Goal: Check status: Check status

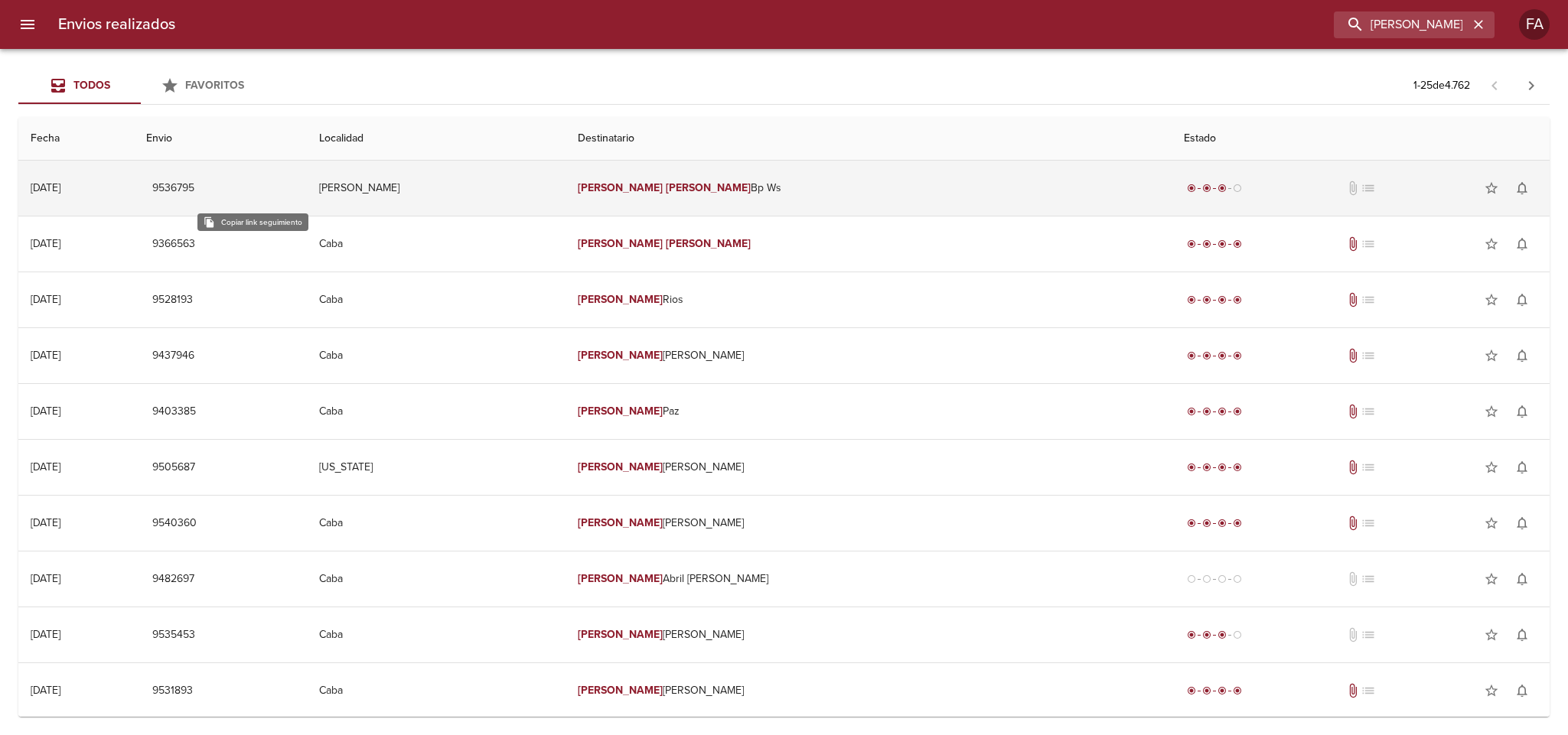
click at [194, 191] on span "9536795" at bounding box center [173, 189] width 43 height 19
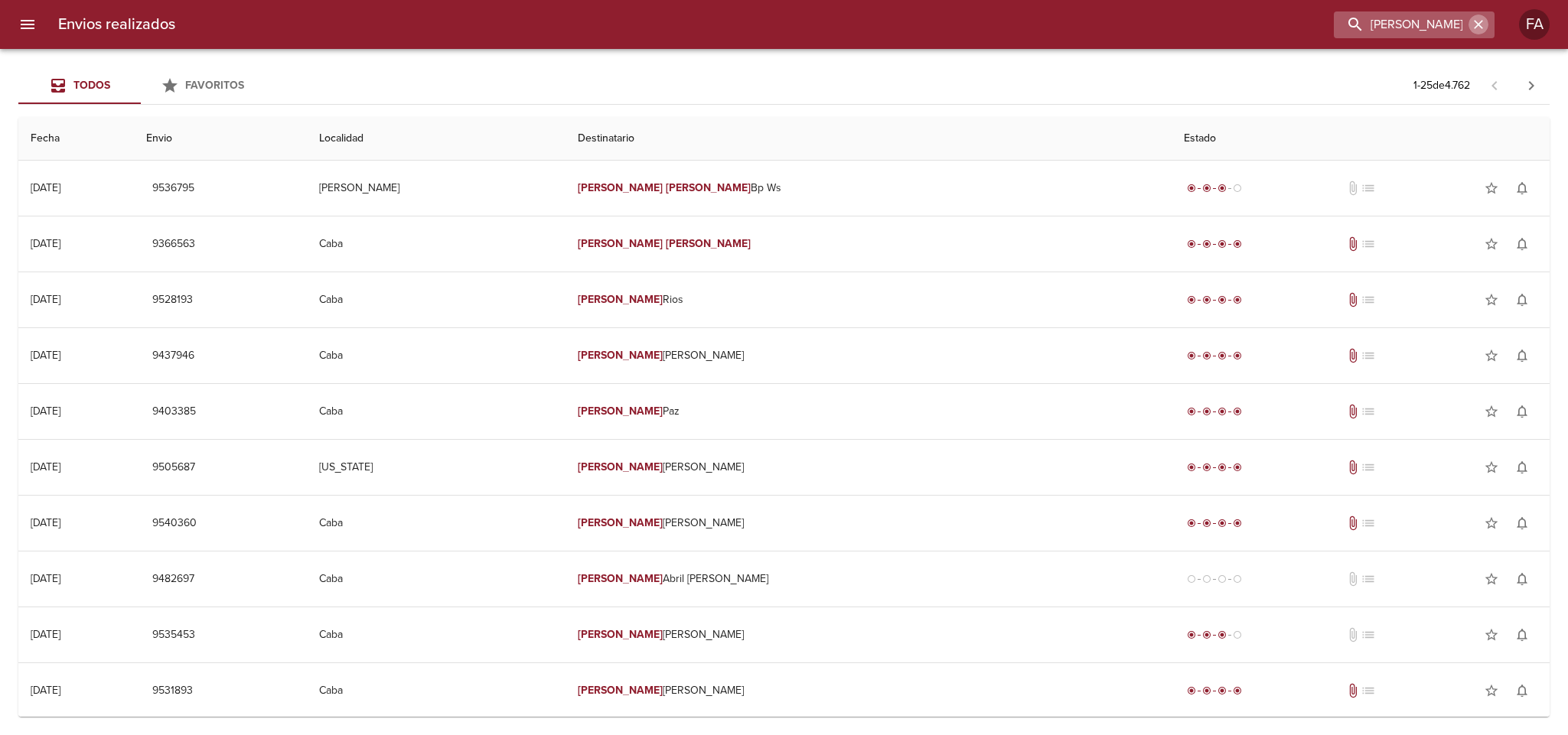
drag, startPoint x: 1484, startPoint y: 23, endPoint x: 1464, endPoint y: 23, distance: 20.0
click at [1483, 24] on icon "button" at bounding box center [1479, 24] width 15 height 15
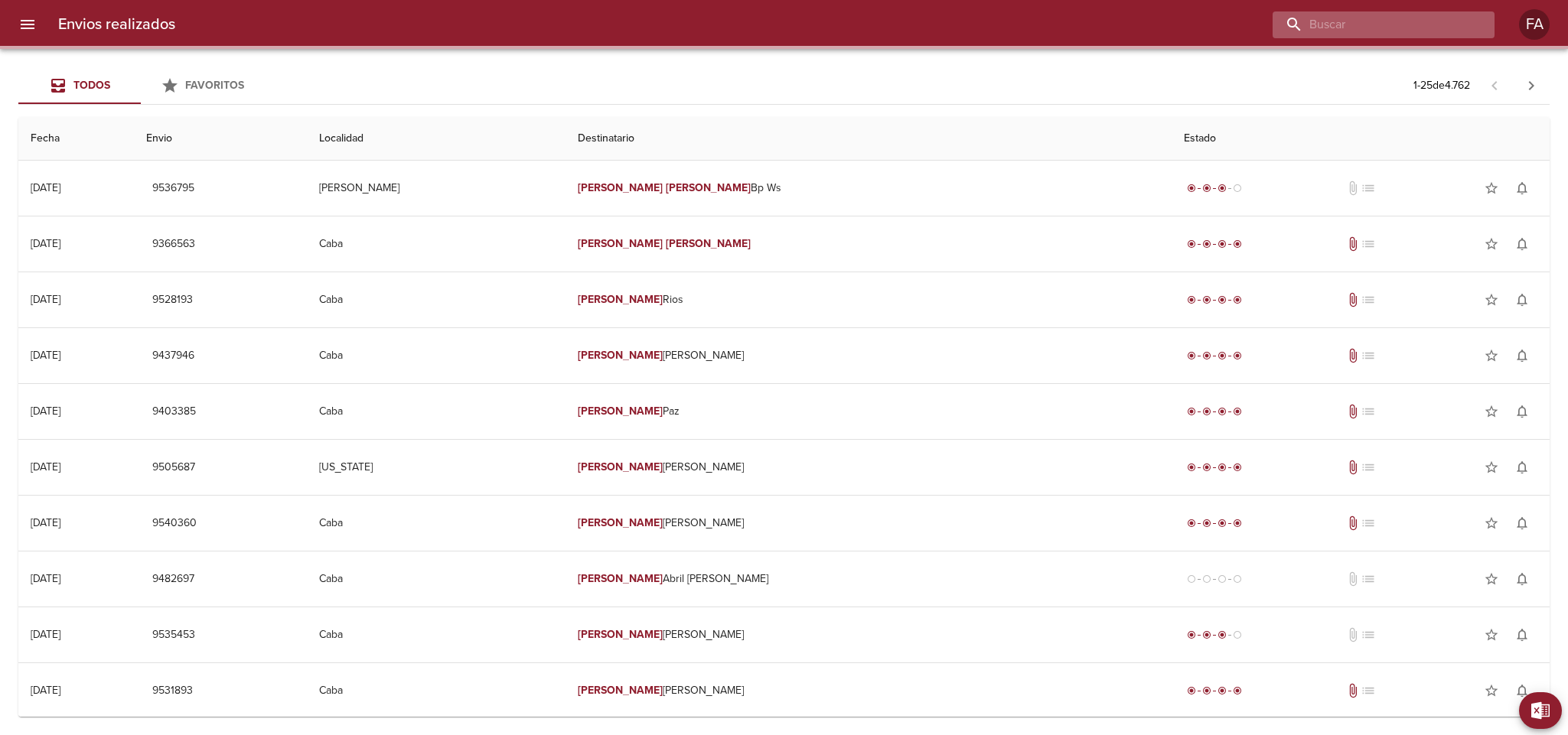
click at [1464, 23] on input "buscar" at bounding box center [1371, 25] width 196 height 27
paste input "alexis amarilla valdez"
type input "alexis amarilla valdez"
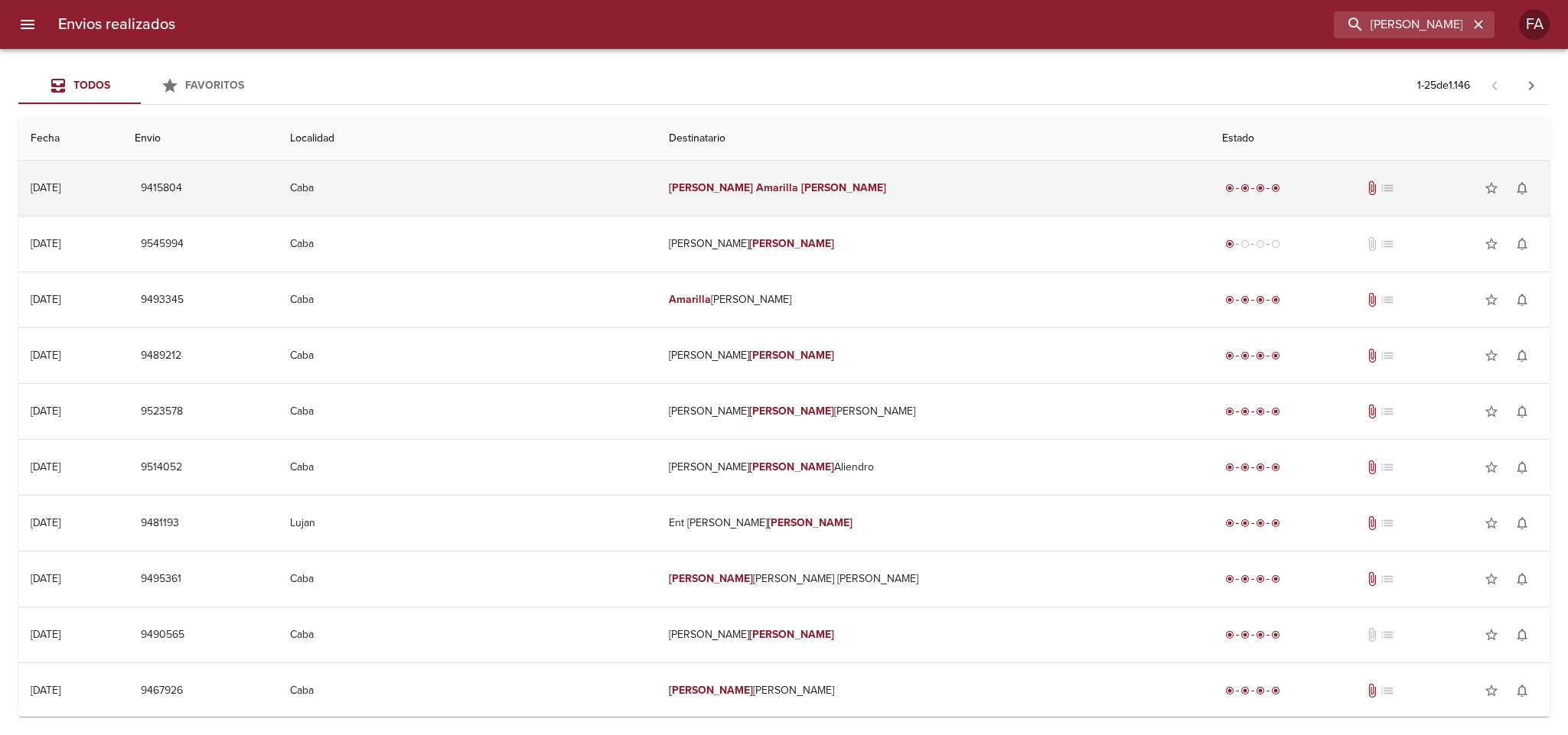
click at [898, 179] on td "Alexis Amarilla Valdez" at bounding box center [933, 188] width 554 height 55
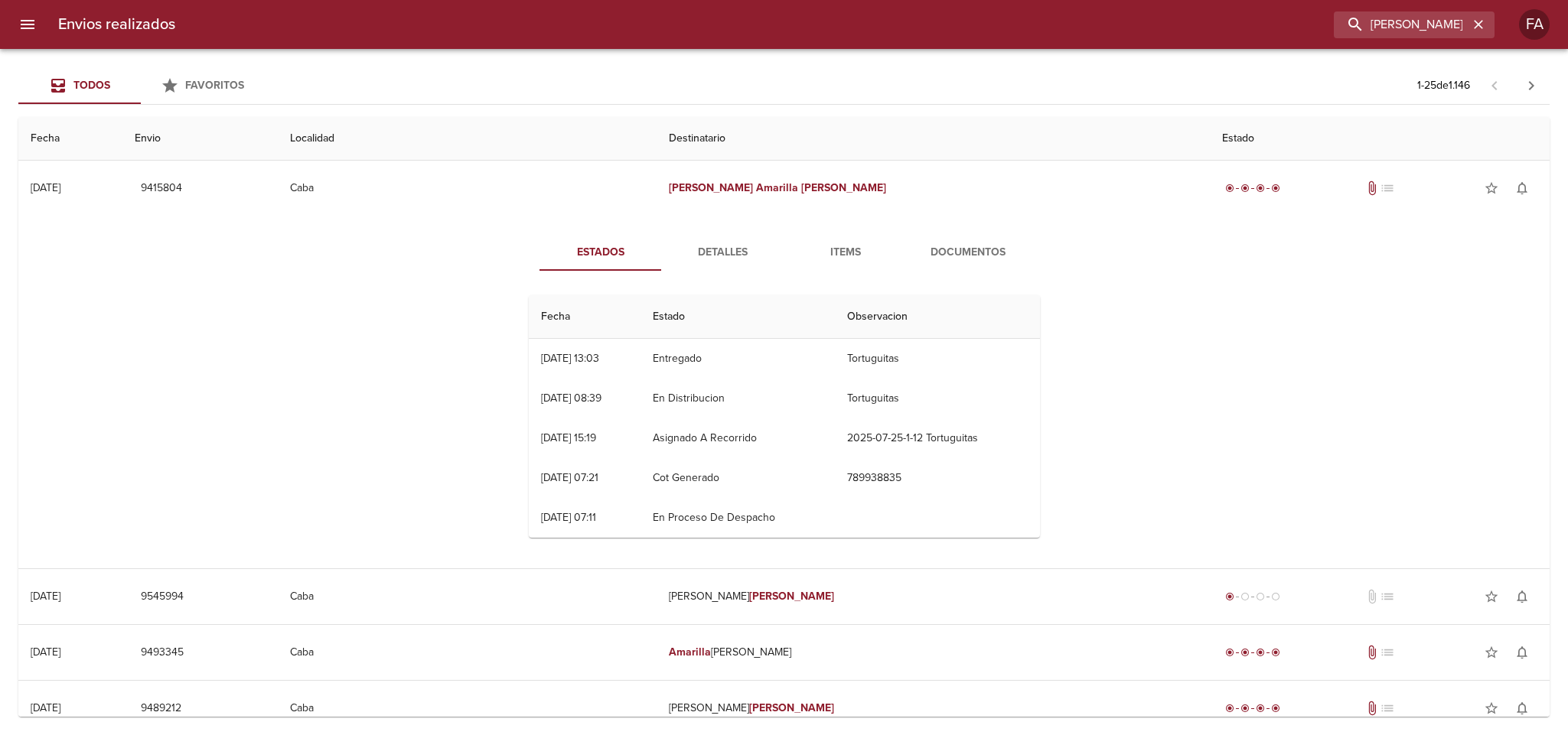
click at [731, 246] on span "Detalles" at bounding box center [724, 253] width 104 height 19
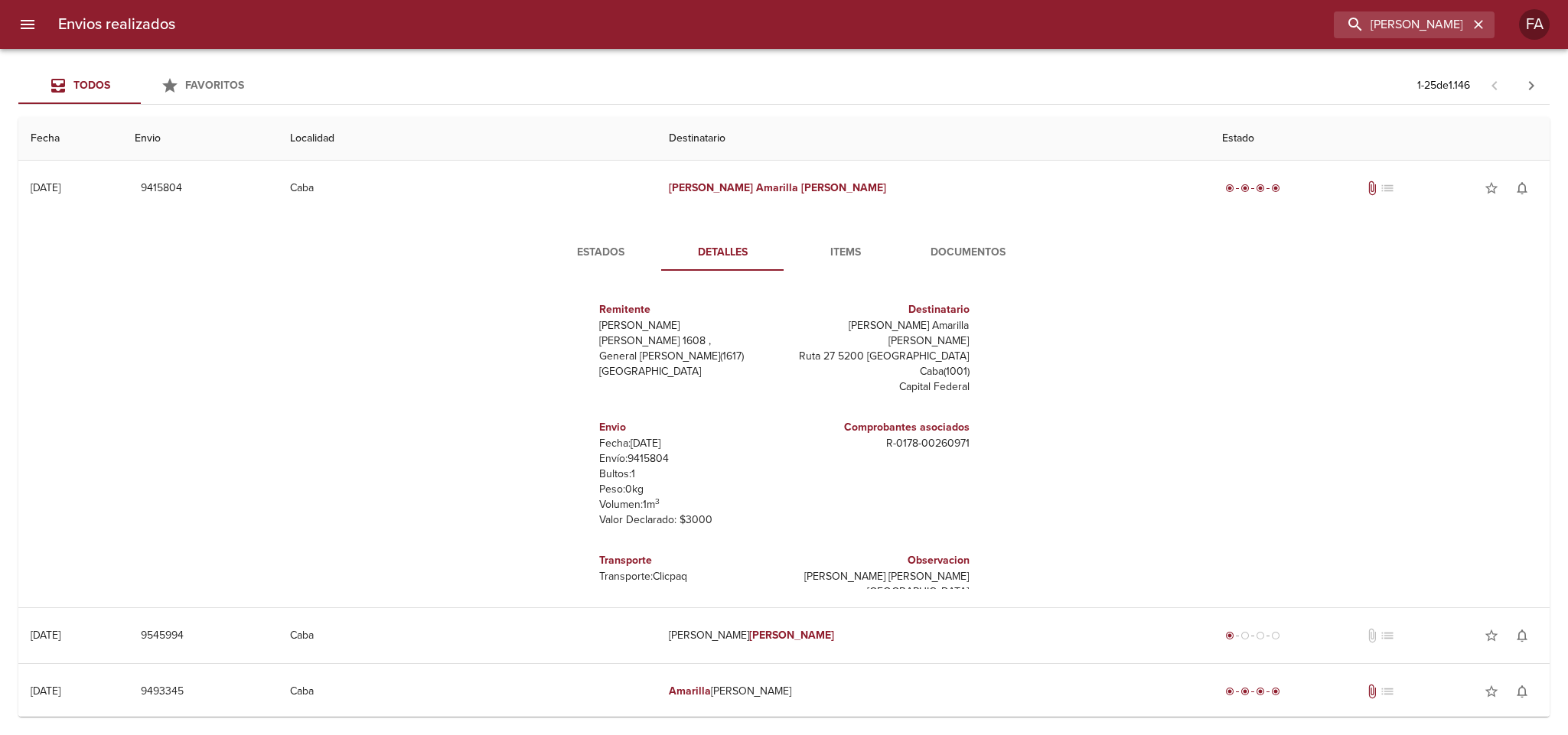
click at [962, 254] on span "Documentos" at bounding box center [968, 253] width 104 height 19
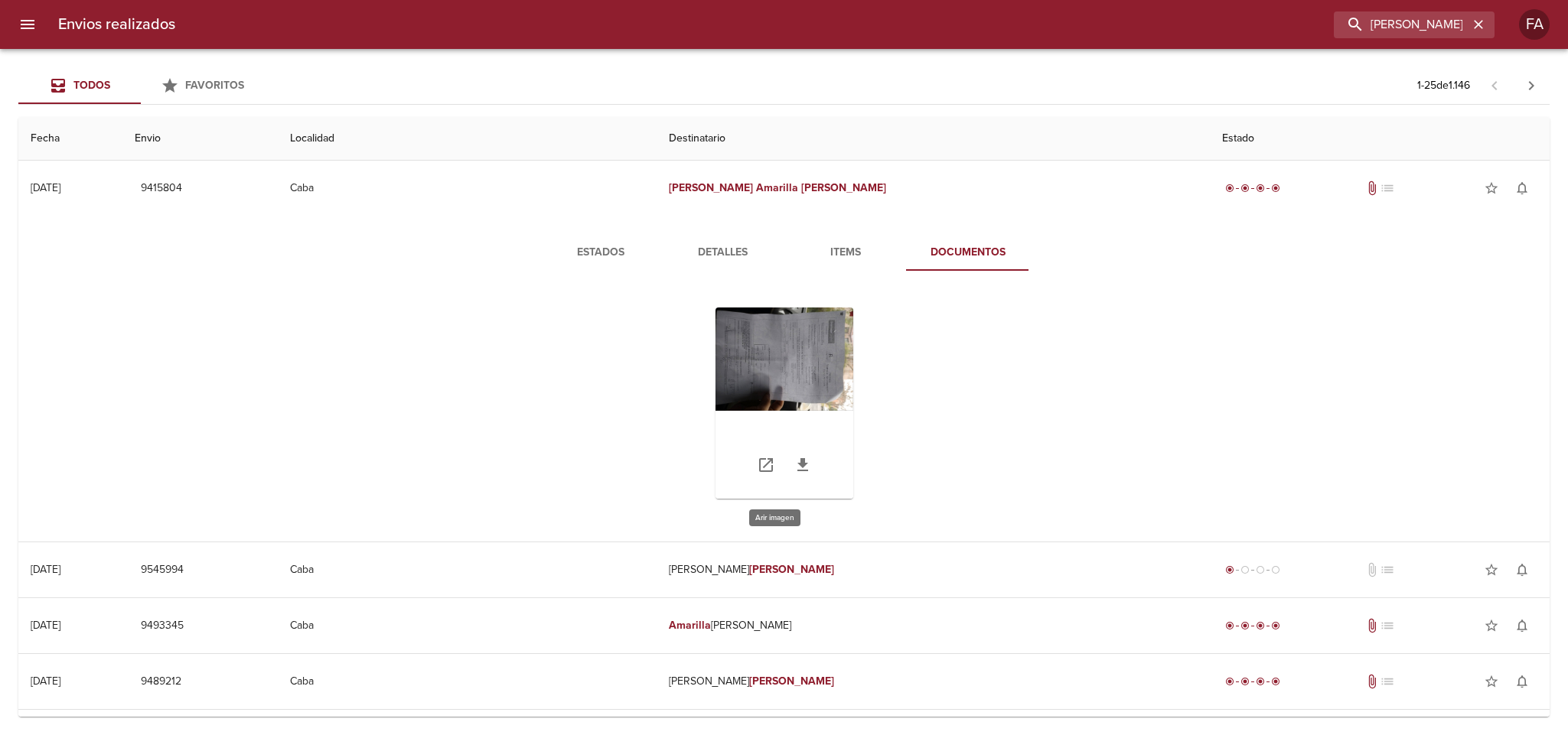
click at [804, 347] on div "Tabla de envíos del cliente" at bounding box center [784, 403] width 137 height 191
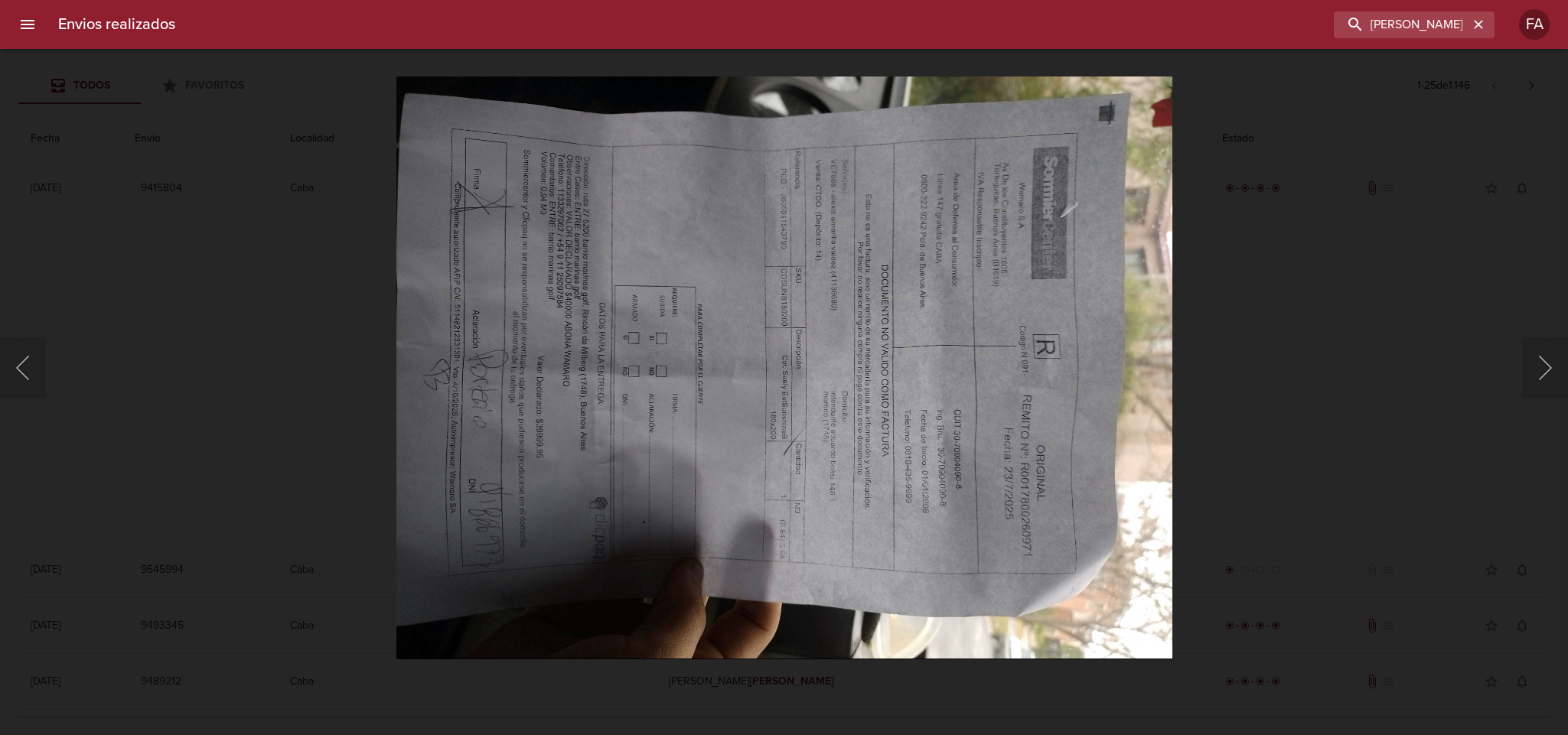
click at [848, 365] on img "Lightbox" at bounding box center [784, 368] width 777 height 583
click at [755, 314] on img "Lightbox" at bounding box center [784, 368] width 777 height 583
click at [751, 314] on img "Lightbox" at bounding box center [784, 368] width 777 height 583
click at [960, 363] on img "Lightbox" at bounding box center [784, 368] width 777 height 583
click at [930, 500] on img "Lightbox" at bounding box center [784, 368] width 777 height 583
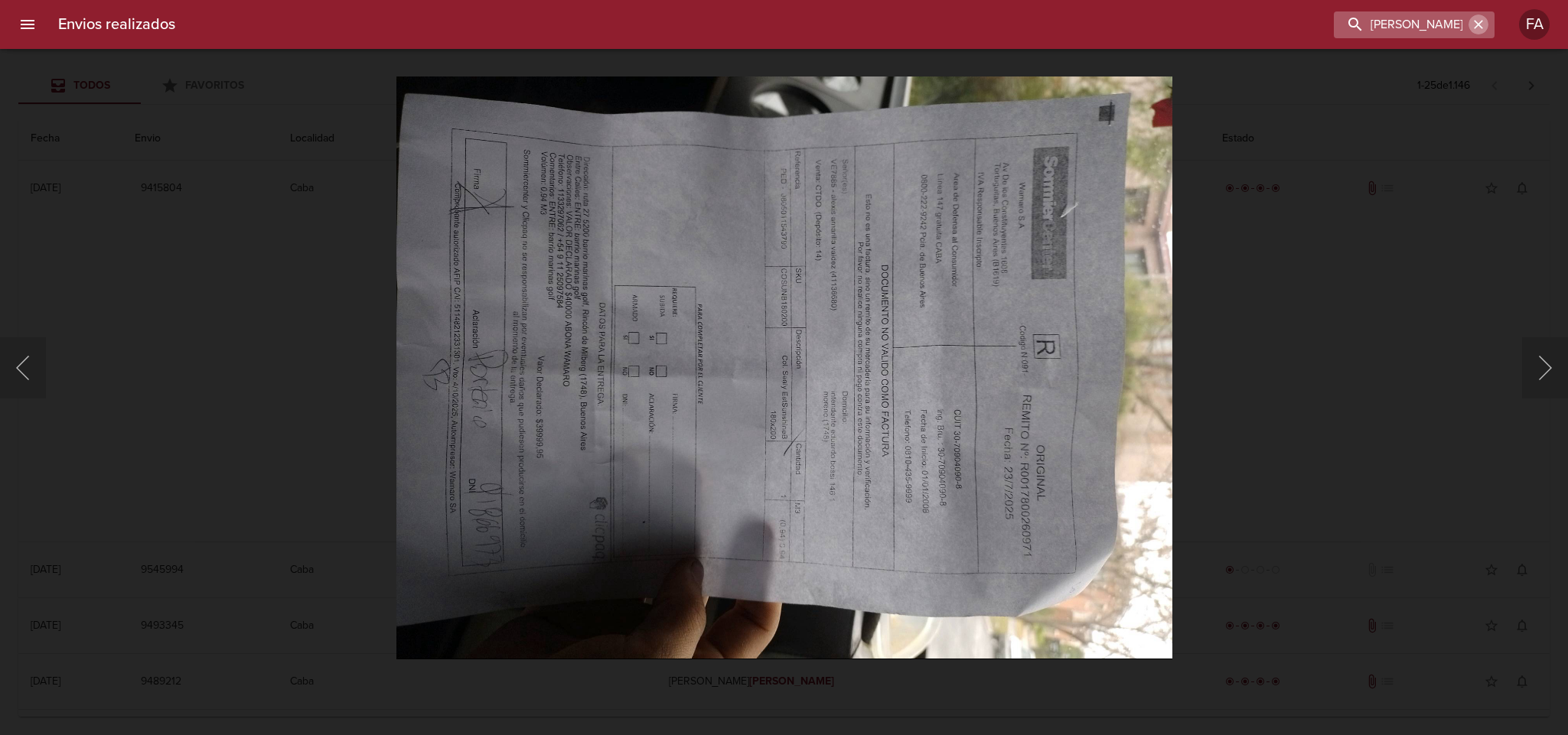
click at [1483, 26] on icon "button" at bounding box center [1479, 24] width 15 height 15
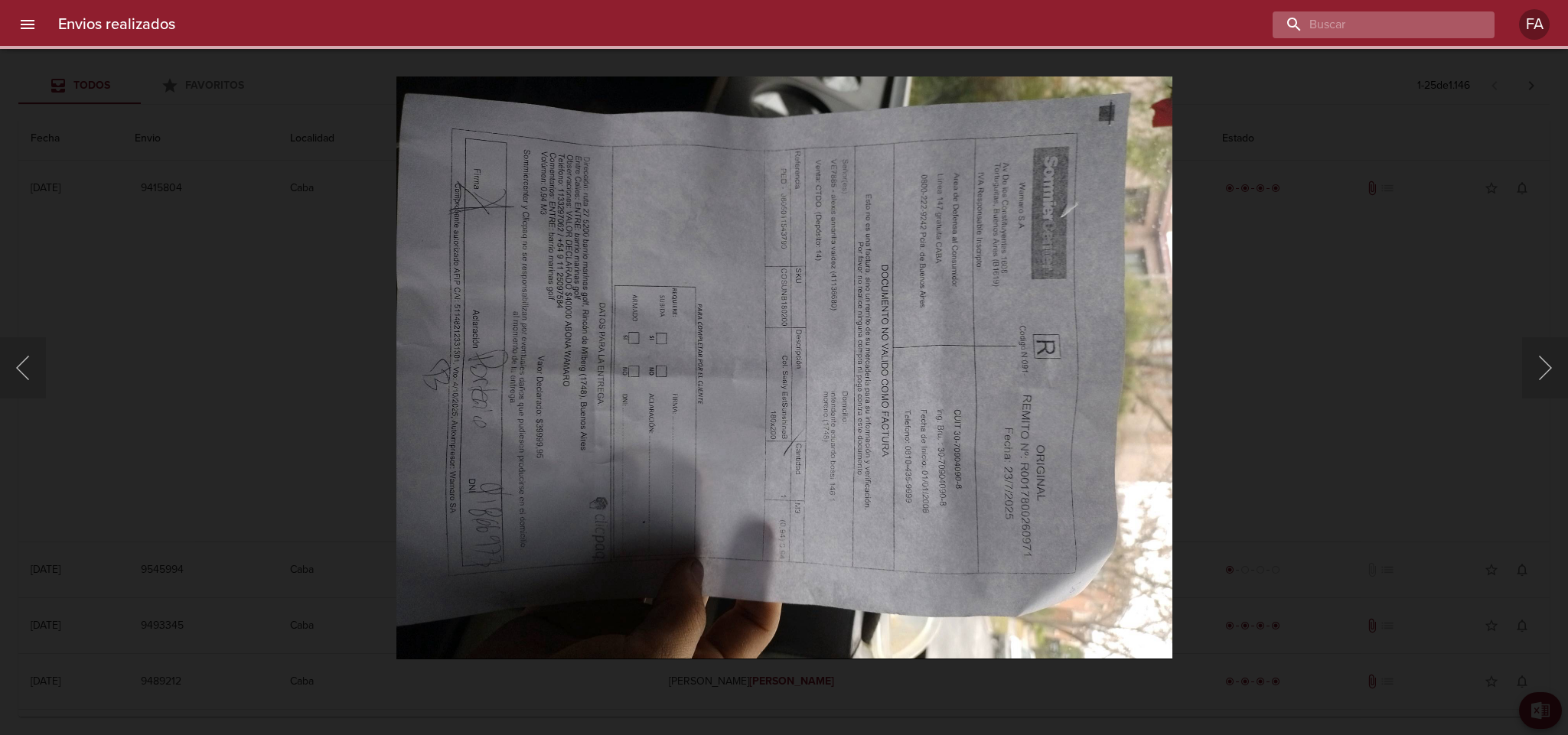
click at [1461, 25] on input "buscar" at bounding box center [1371, 25] width 196 height 27
paste input "Miguel Alejandro Cano"
type input "Miguel Alejandro Cano"
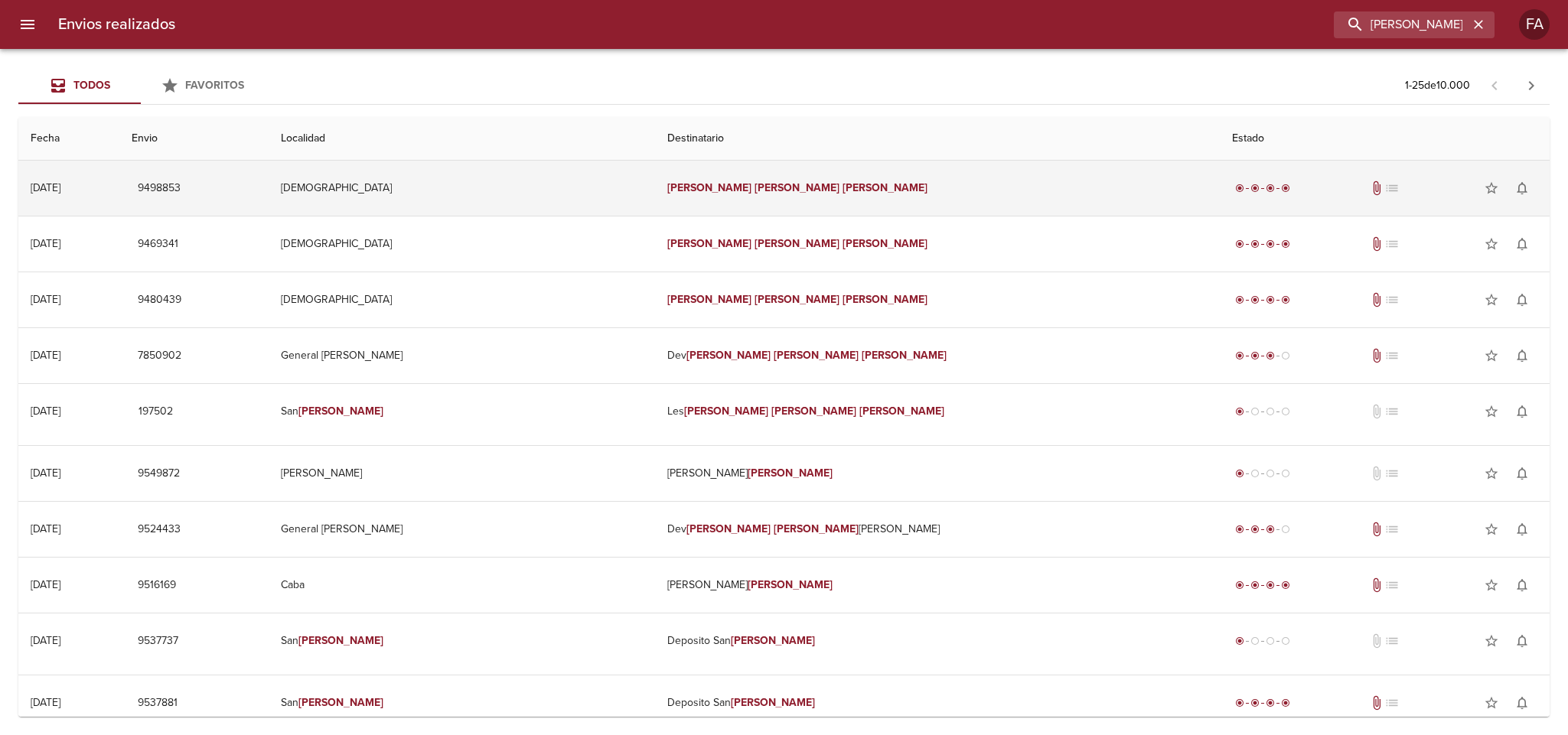
click at [797, 187] on em "Alejandro" at bounding box center [797, 188] width 85 height 13
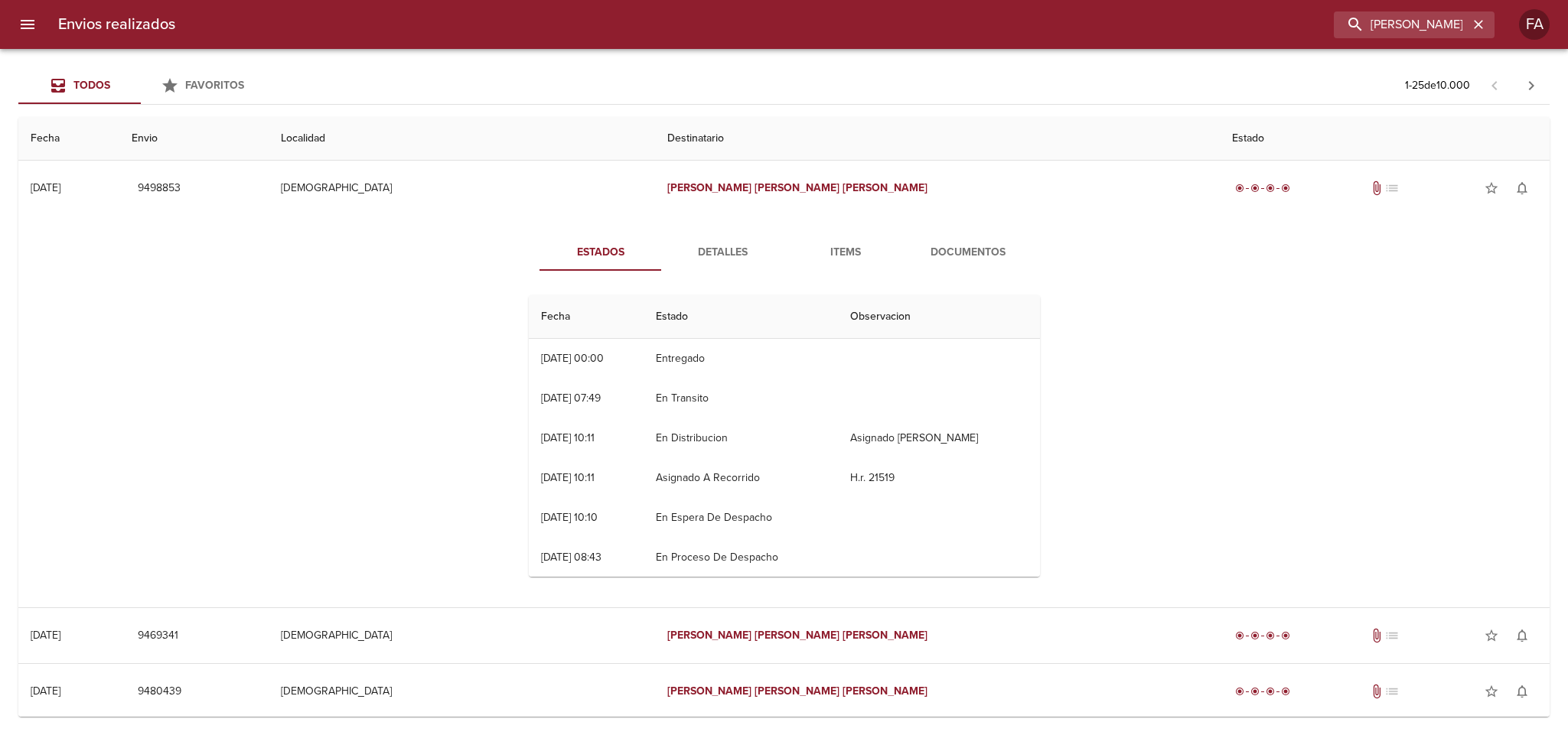
click at [680, 260] on span "Detalles" at bounding box center [724, 253] width 104 height 19
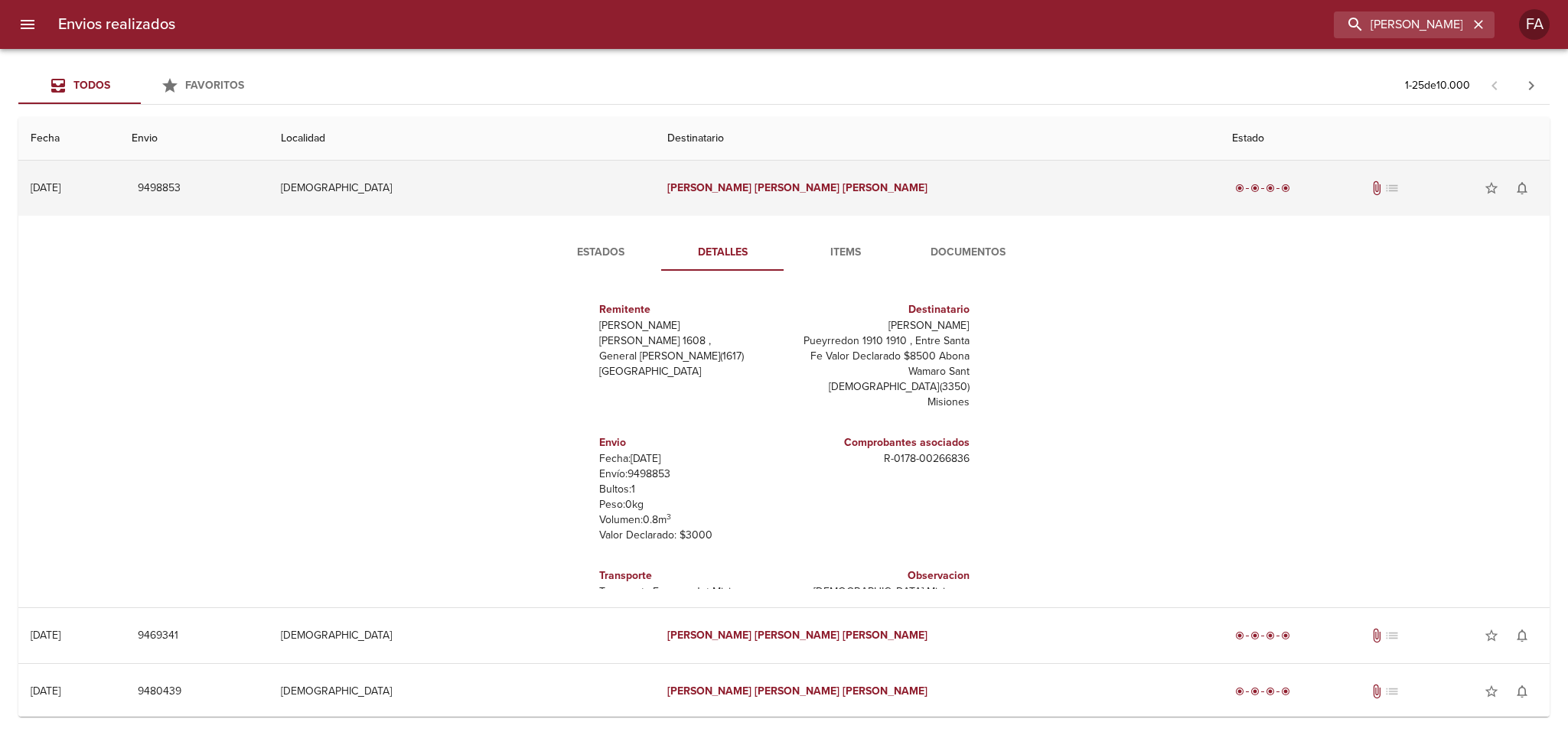
click at [1057, 191] on td "Miguel Alejandro Cano" at bounding box center [937, 188] width 565 height 55
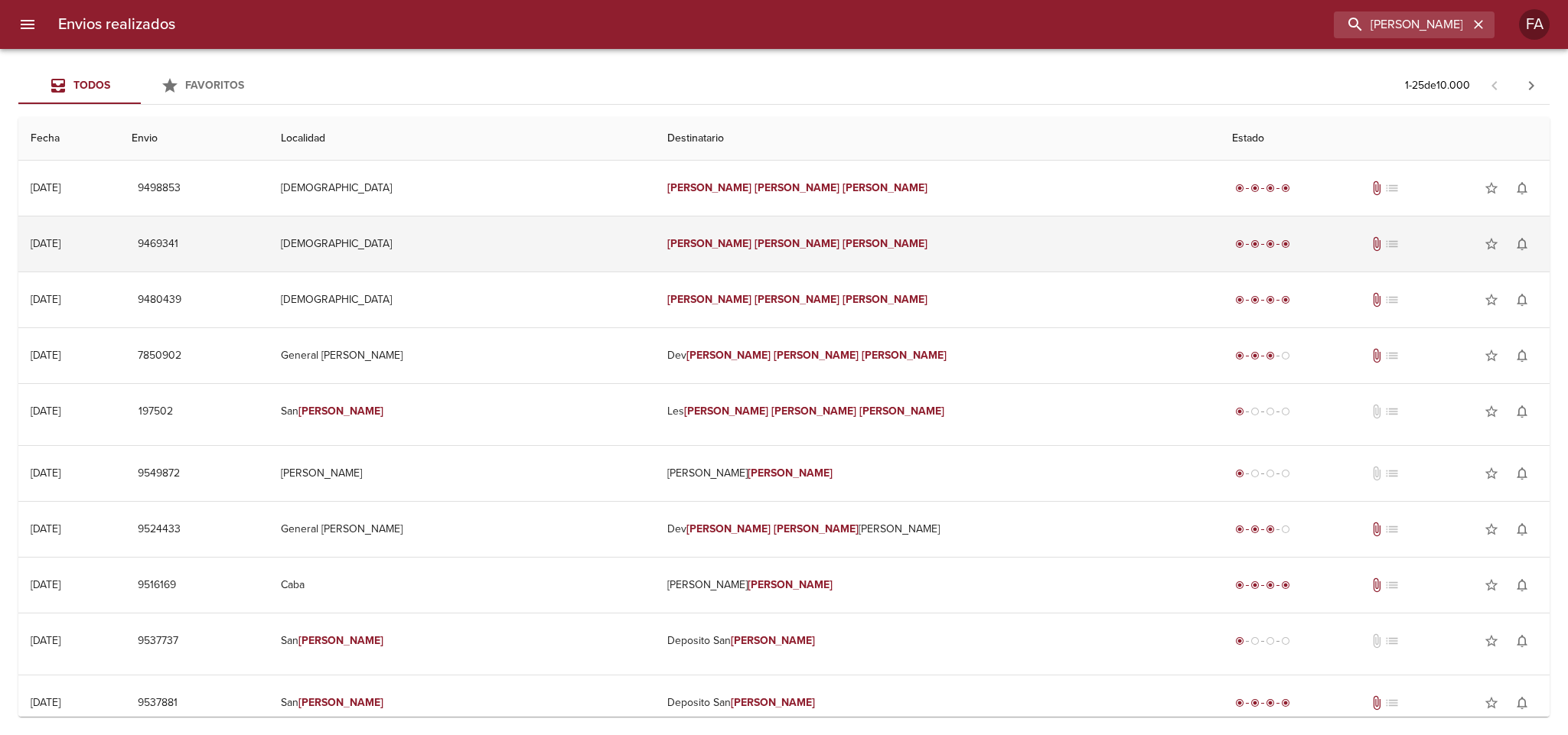
click at [652, 250] on td "Apostoles" at bounding box center [462, 244] width 387 height 55
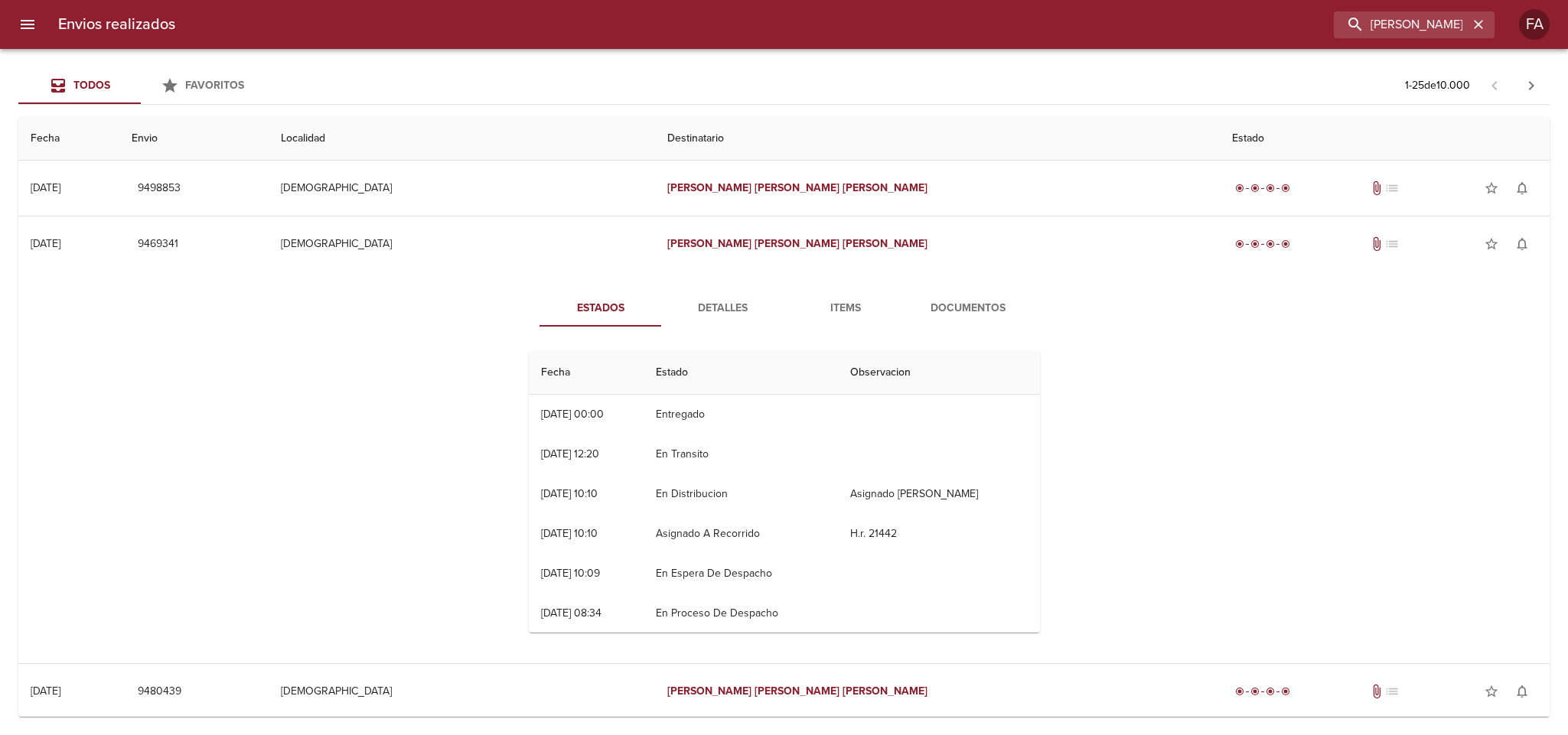
click at [717, 309] on span "Detalles" at bounding box center [724, 309] width 104 height 19
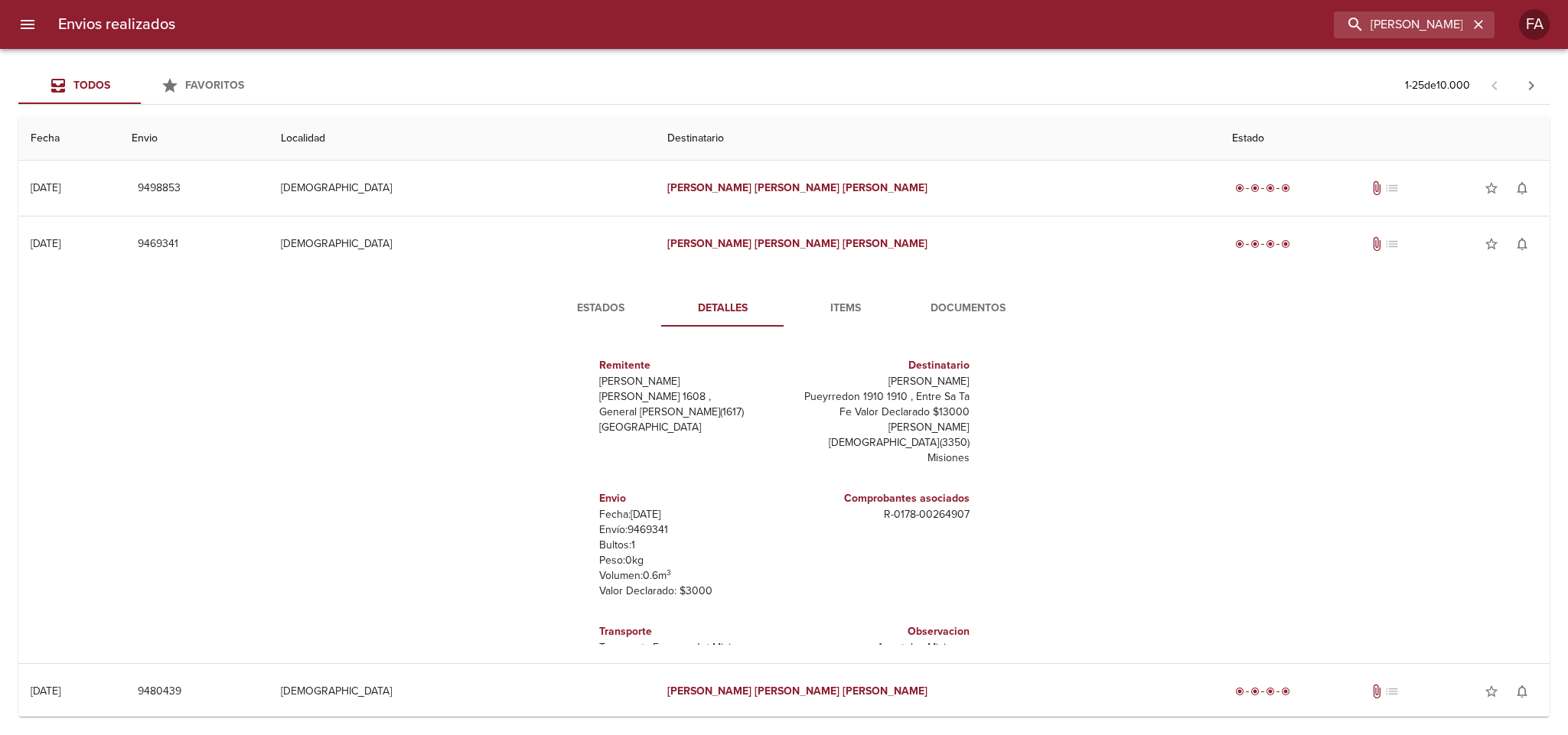
click at [955, 314] on span "Documentos" at bounding box center [968, 309] width 104 height 19
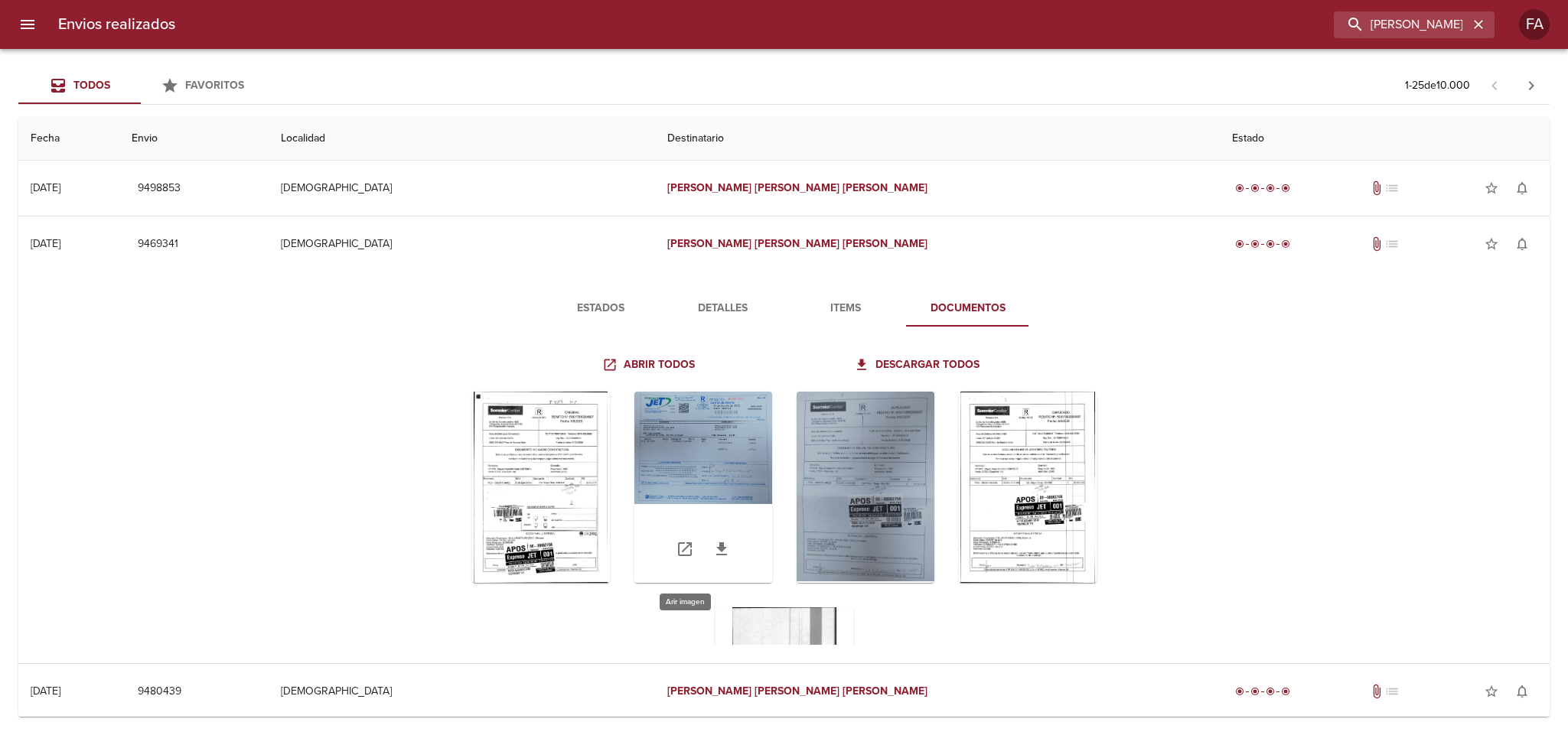
click at [698, 455] on div "Tabla de envíos del cliente" at bounding box center [703, 487] width 137 height 191
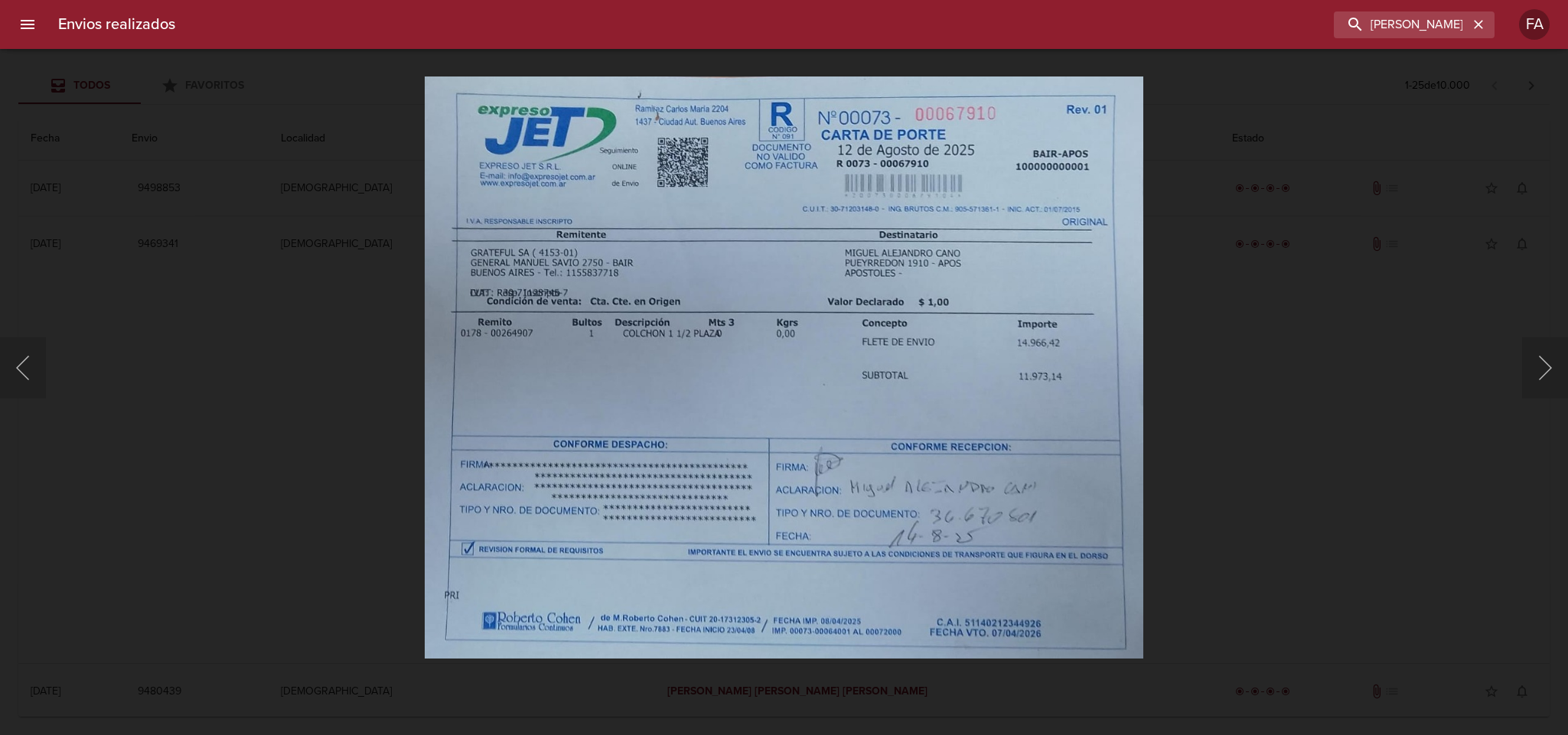
drag, startPoint x: 1359, startPoint y: 187, endPoint x: 1261, endPoint y: 186, distance: 98.0
click at [1359, 186] on div "Lightbox" at bounding box center [784, 368] width 1568 height 735
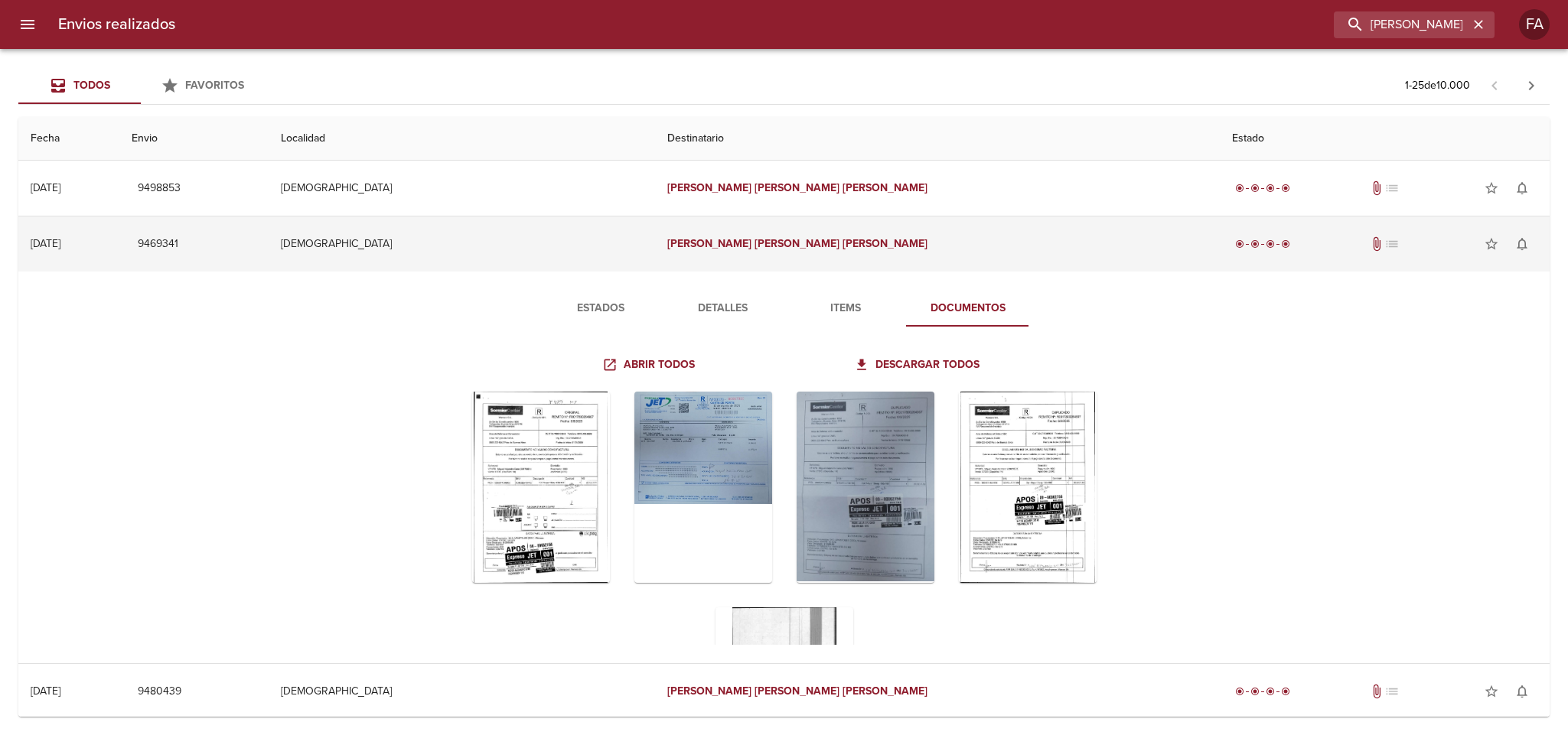
click at [894, 257] on td "Miguel Alejandro Cano" at bounding box center [937, 244] width 565 height 55
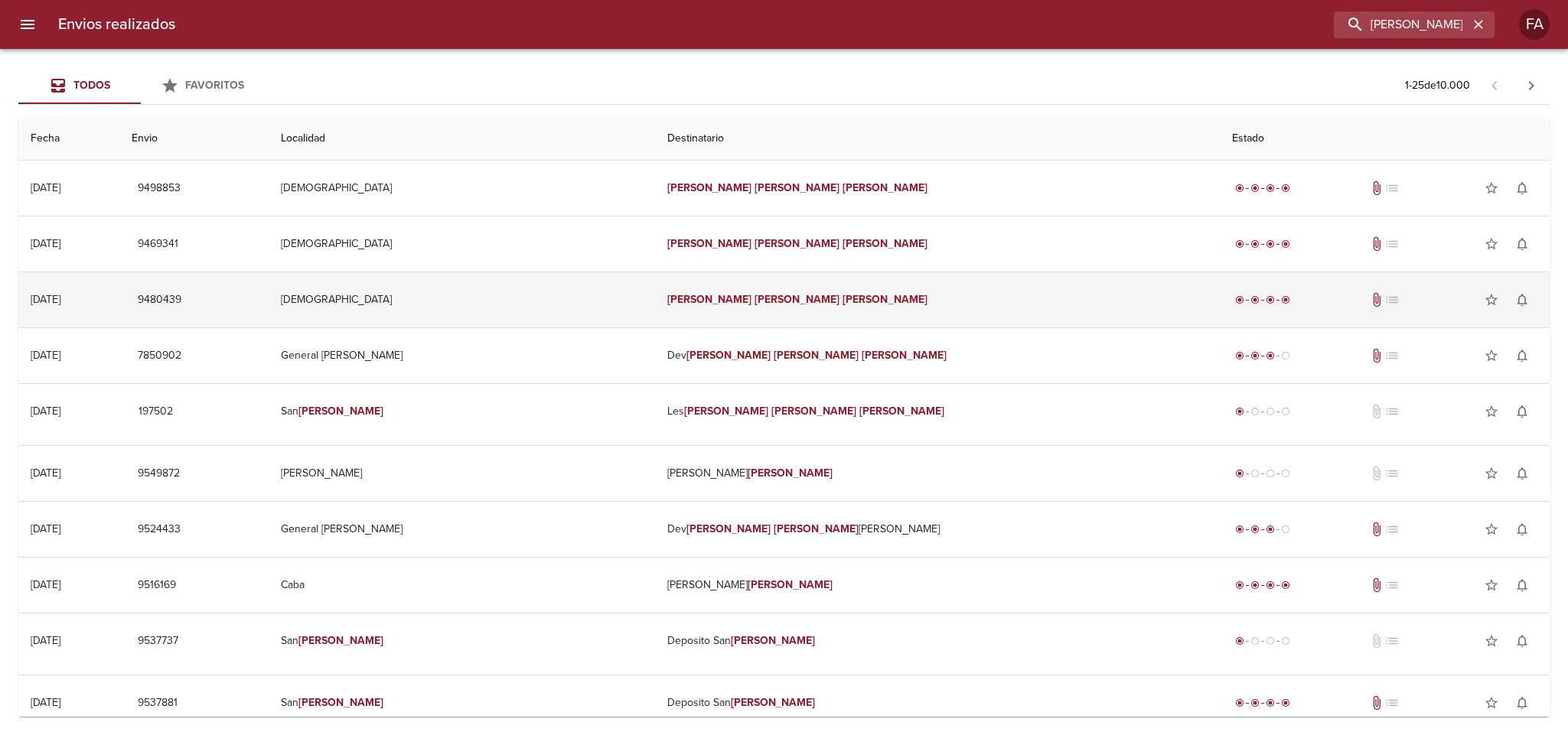
click at [907, 296] on td "Miguel Alejandro Cano" at bounding box center [937, 300] width 565 height 55
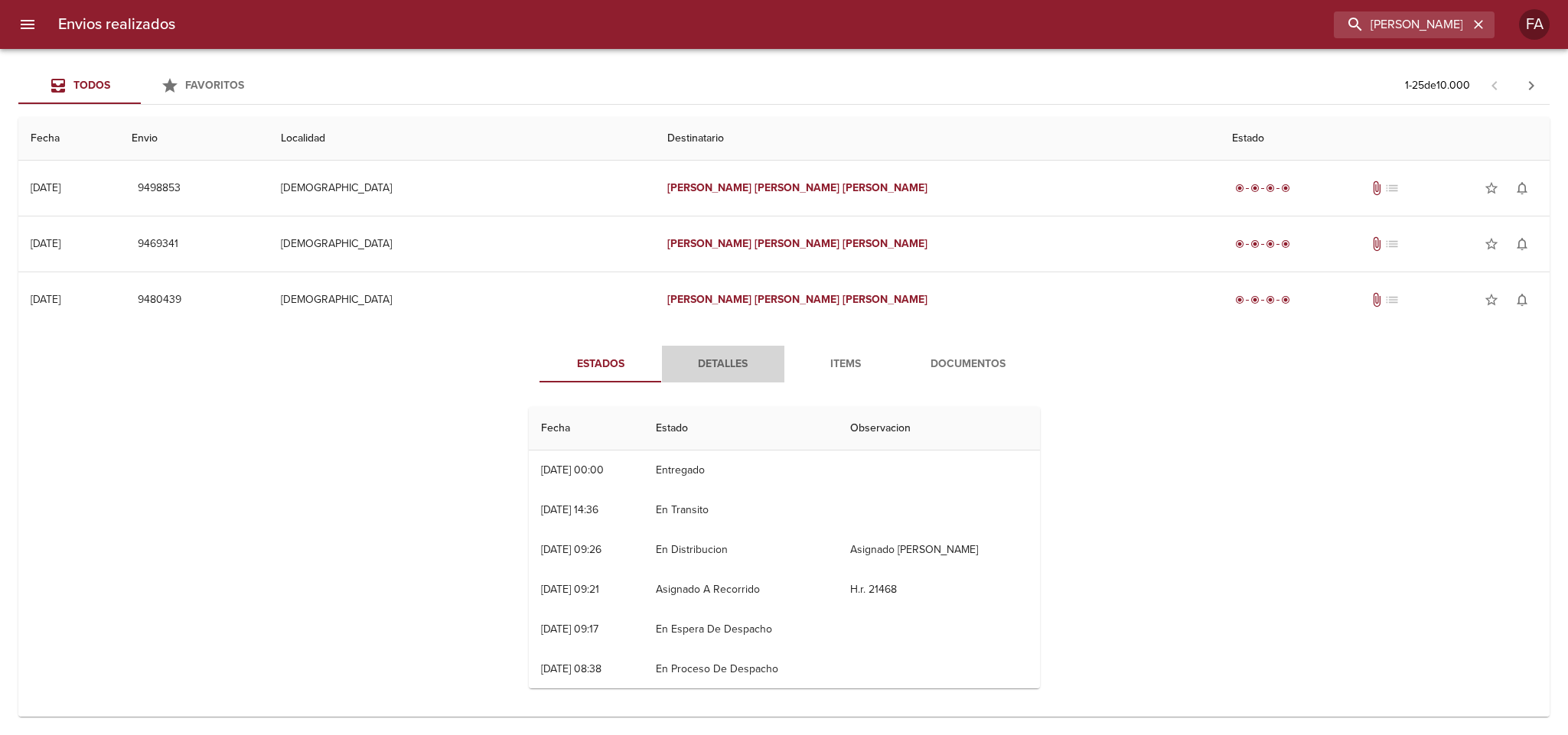
click at [713, 359] on span "Detalles" at bounding box center [724, 365] width 104 height 19
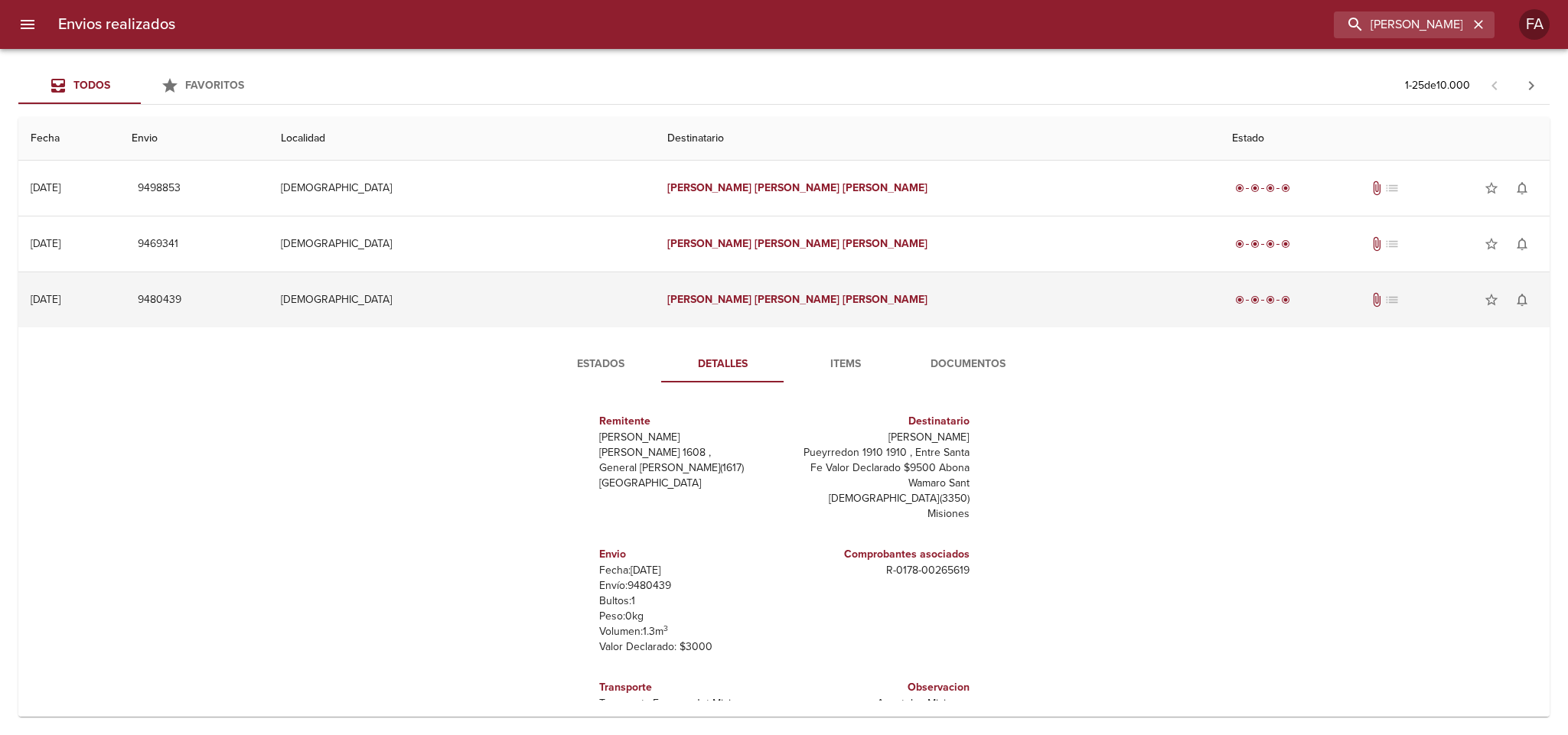
click at [939, 302] on td "Miguel Alejandro Cano" at bounding box center [937, 300] width 565 height 55
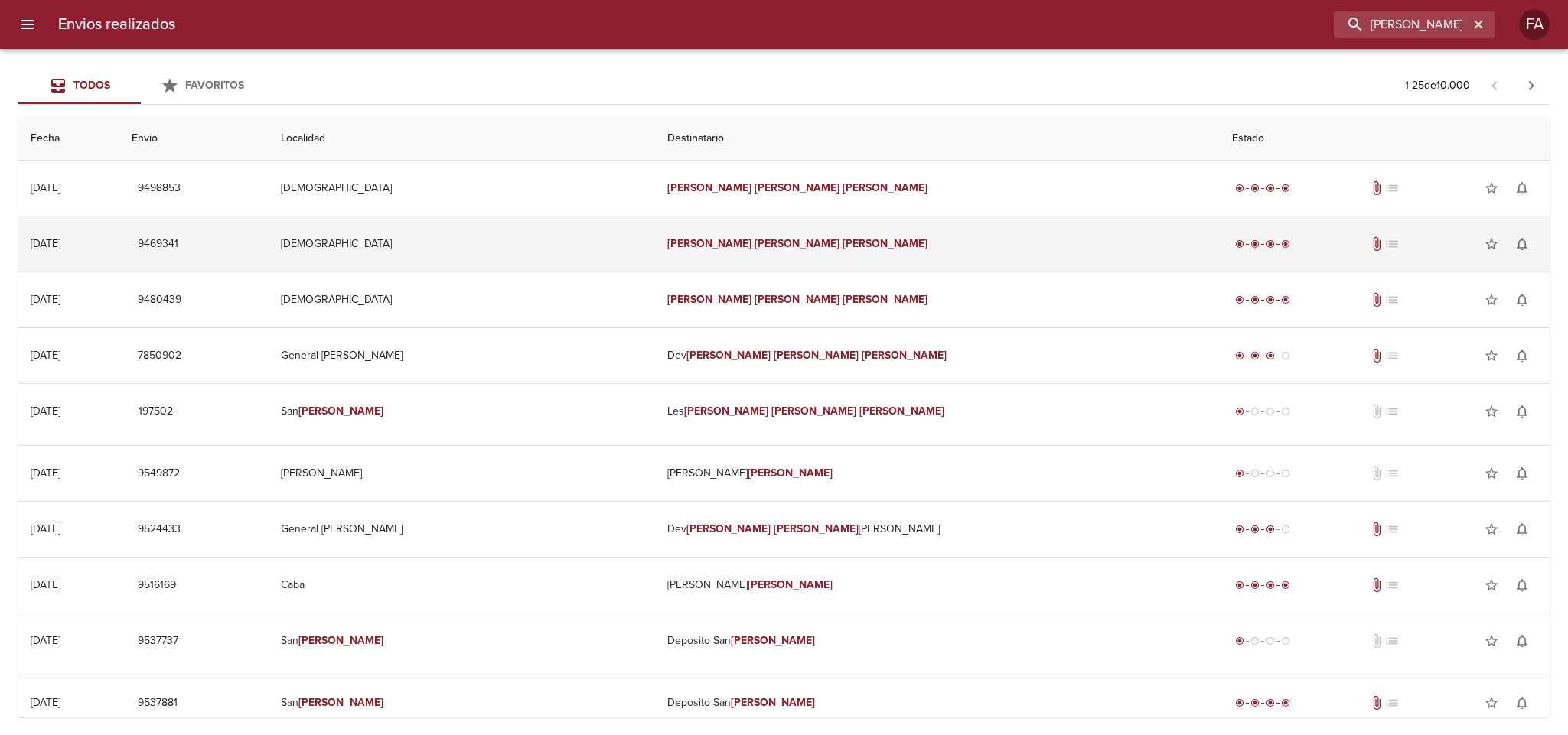
click at [922, 257] on td "Miguel Alejandro Cano" at bounding box center [937, 244] width 565 height 55
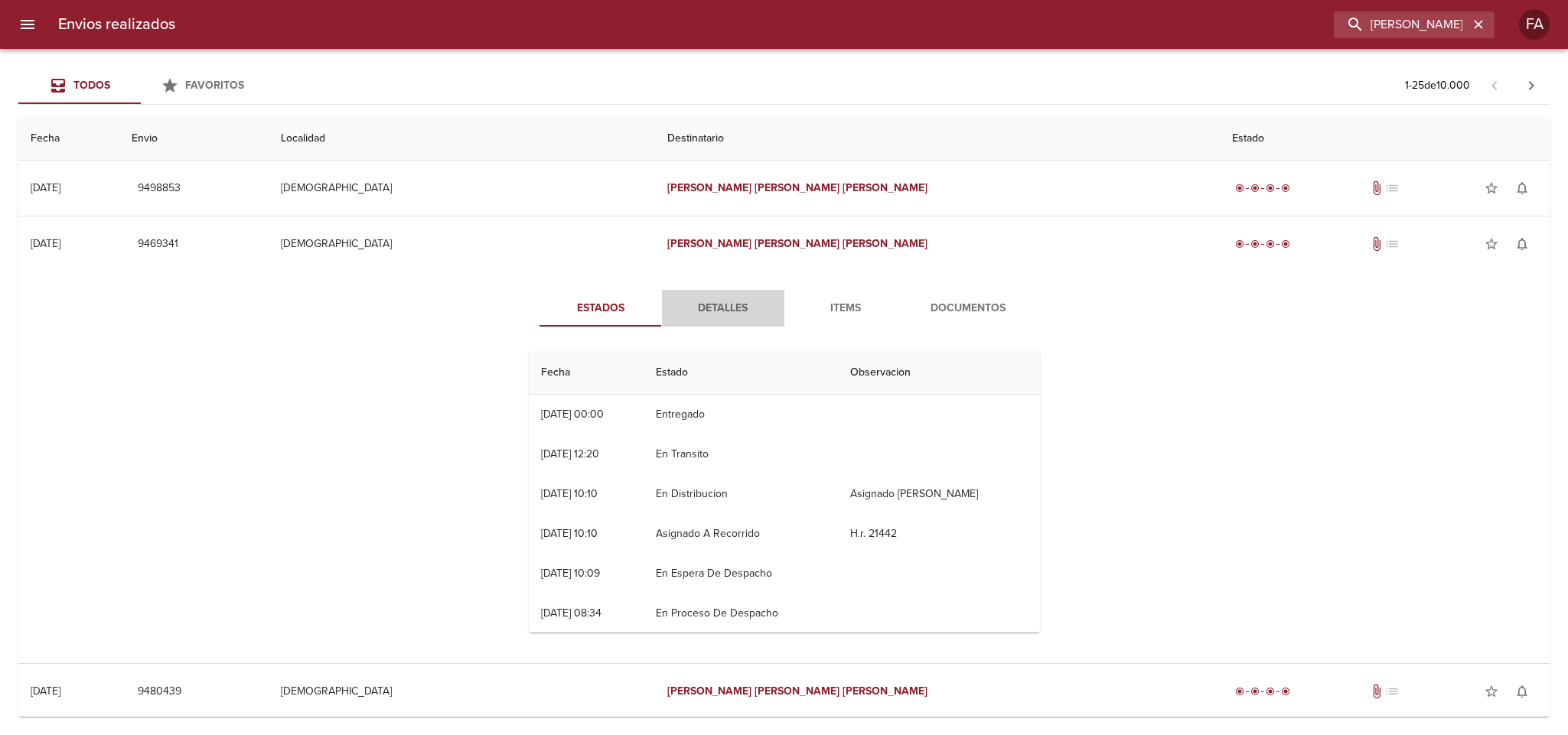
click at [726, 299] on button "Detalles" at bounding box center [723, 309] width 123 height 37
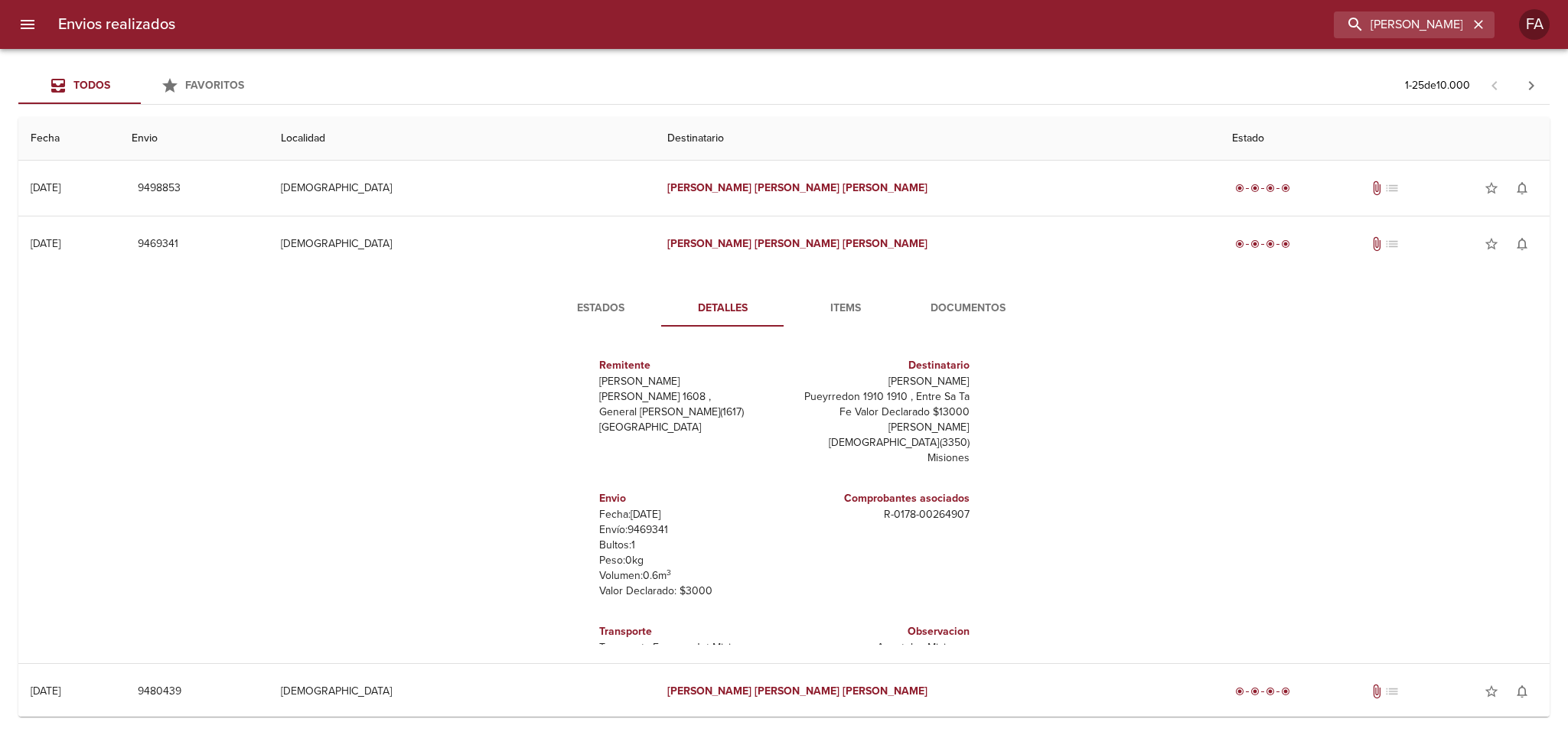
scroll to position [21, 0]
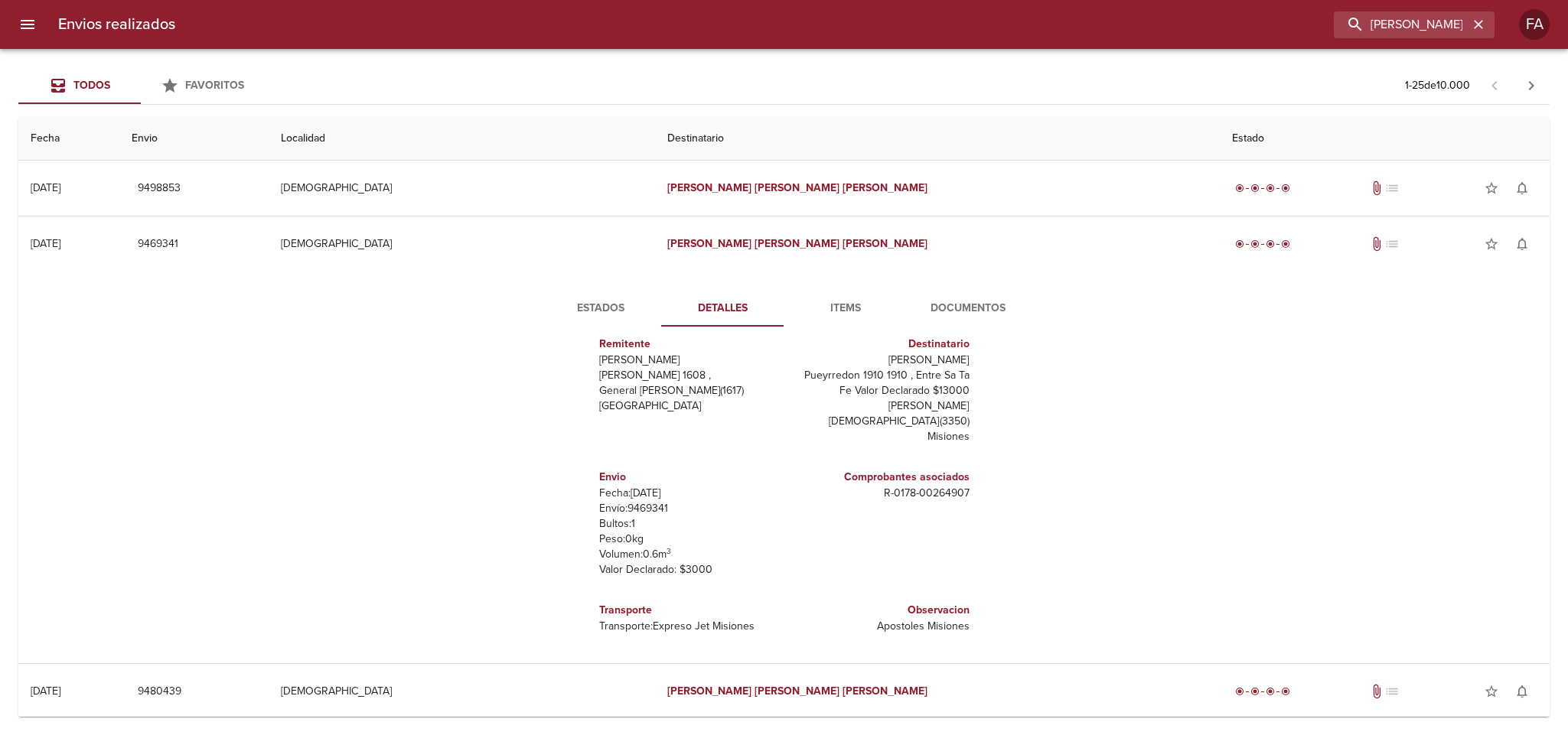
click at [981, 306] on span "Documentos" at bounding box center [968, 309] width 104 height 19
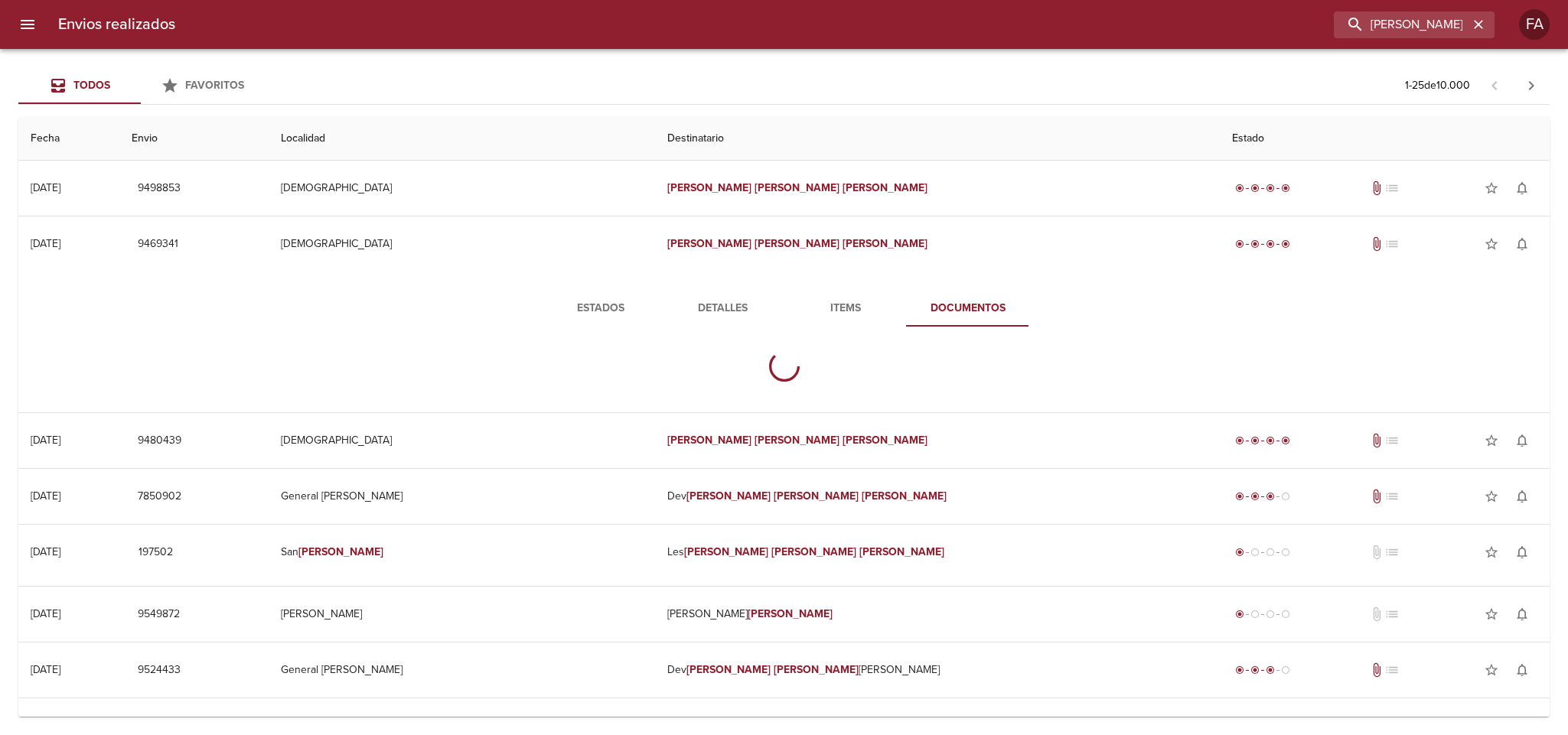
scroll to position [0, 0]
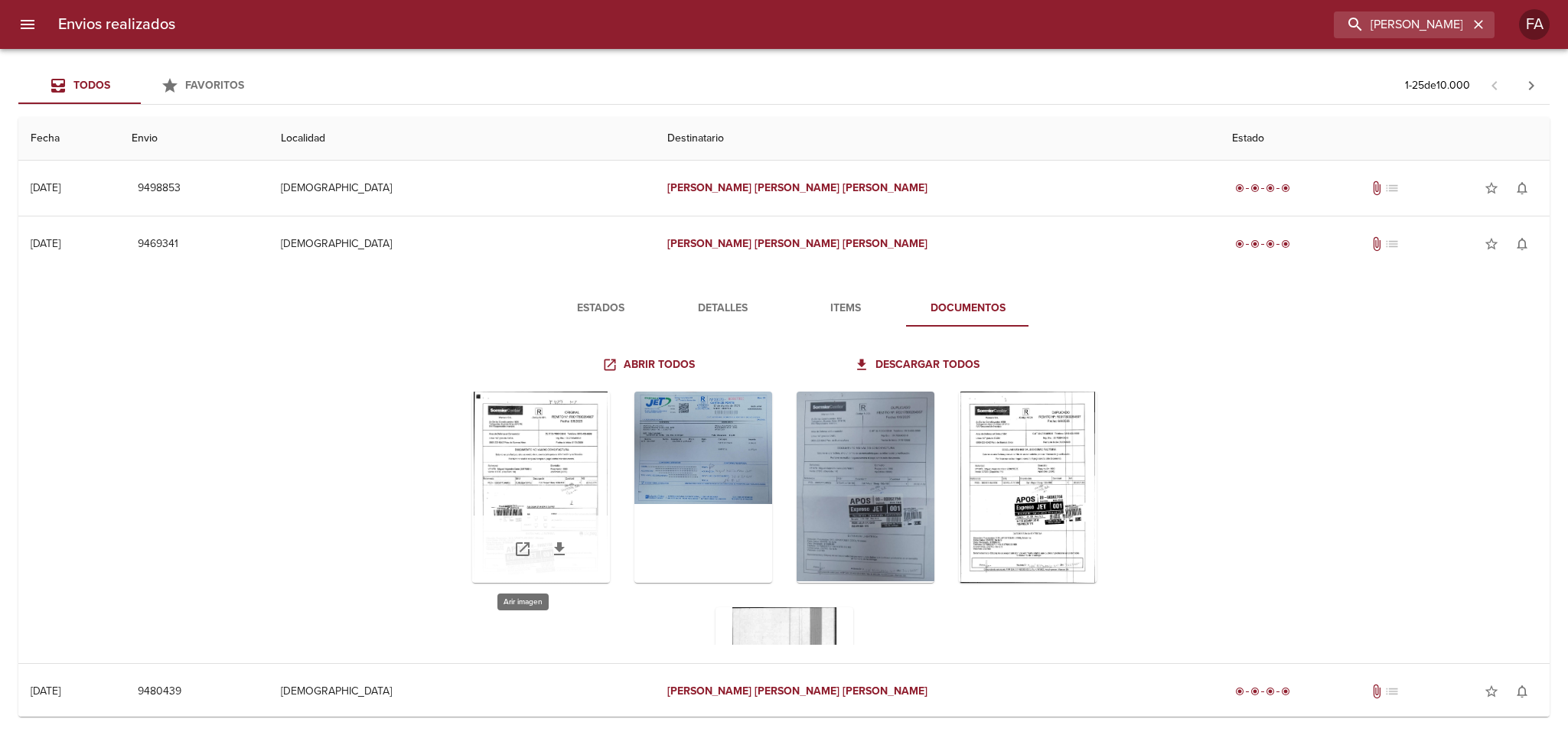
click at [540, 427] on div "Tabla de envíos del cliente" at bounding box center [541, 487] width 137 height 191
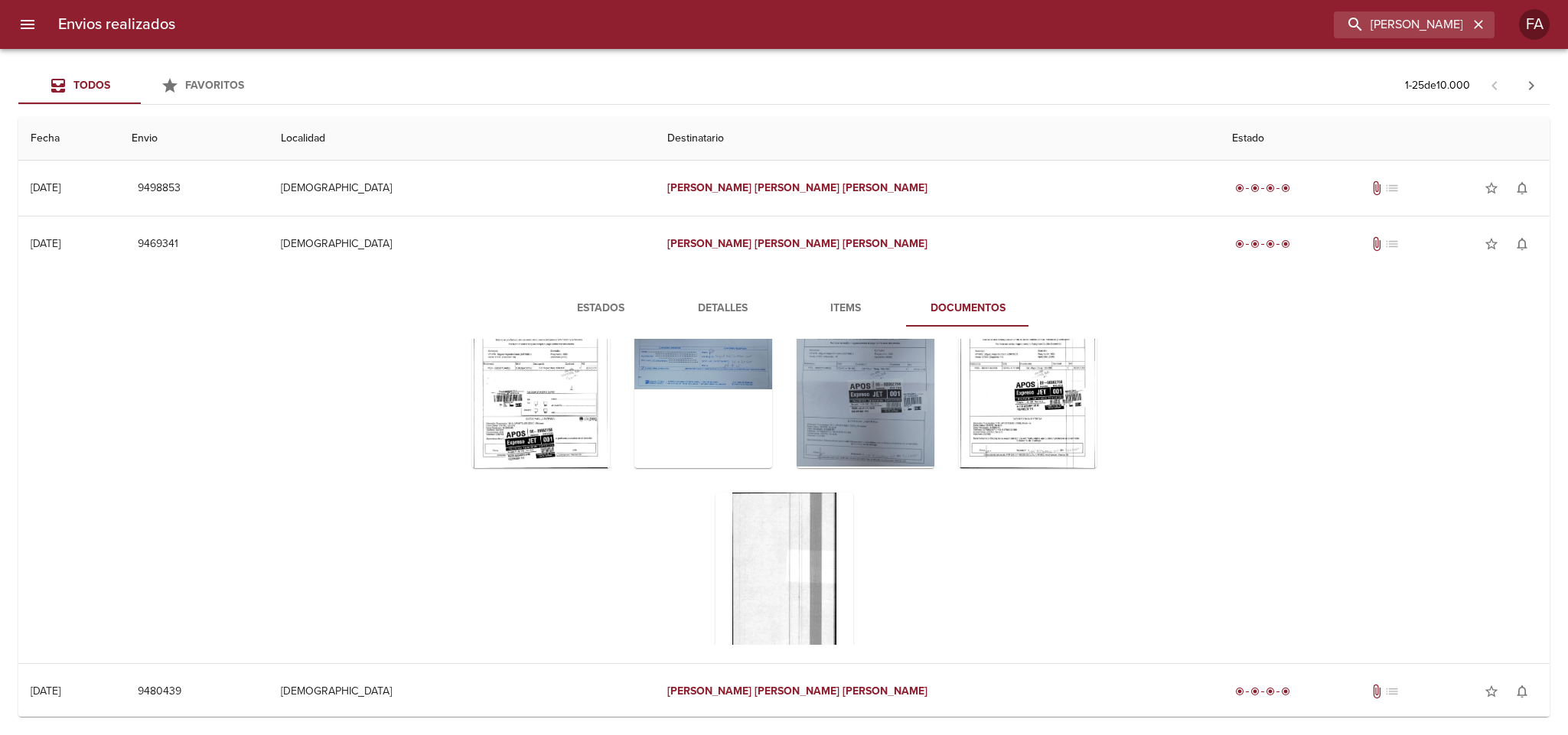
scroll to position [165, 0]
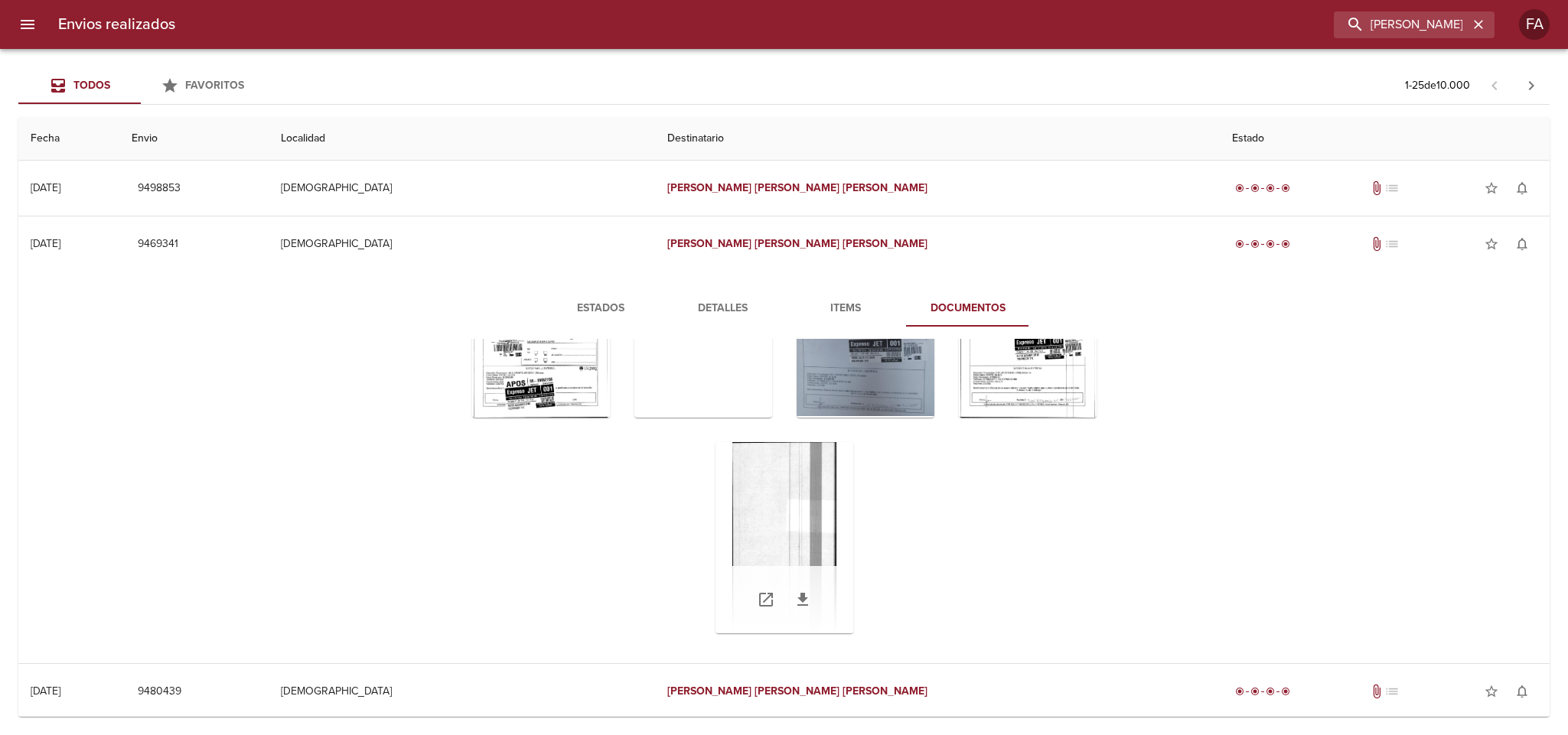
click at [815, 493] on div "Tabla de envíos del cliente" at bounding box center [784, 538] width 137 height 191
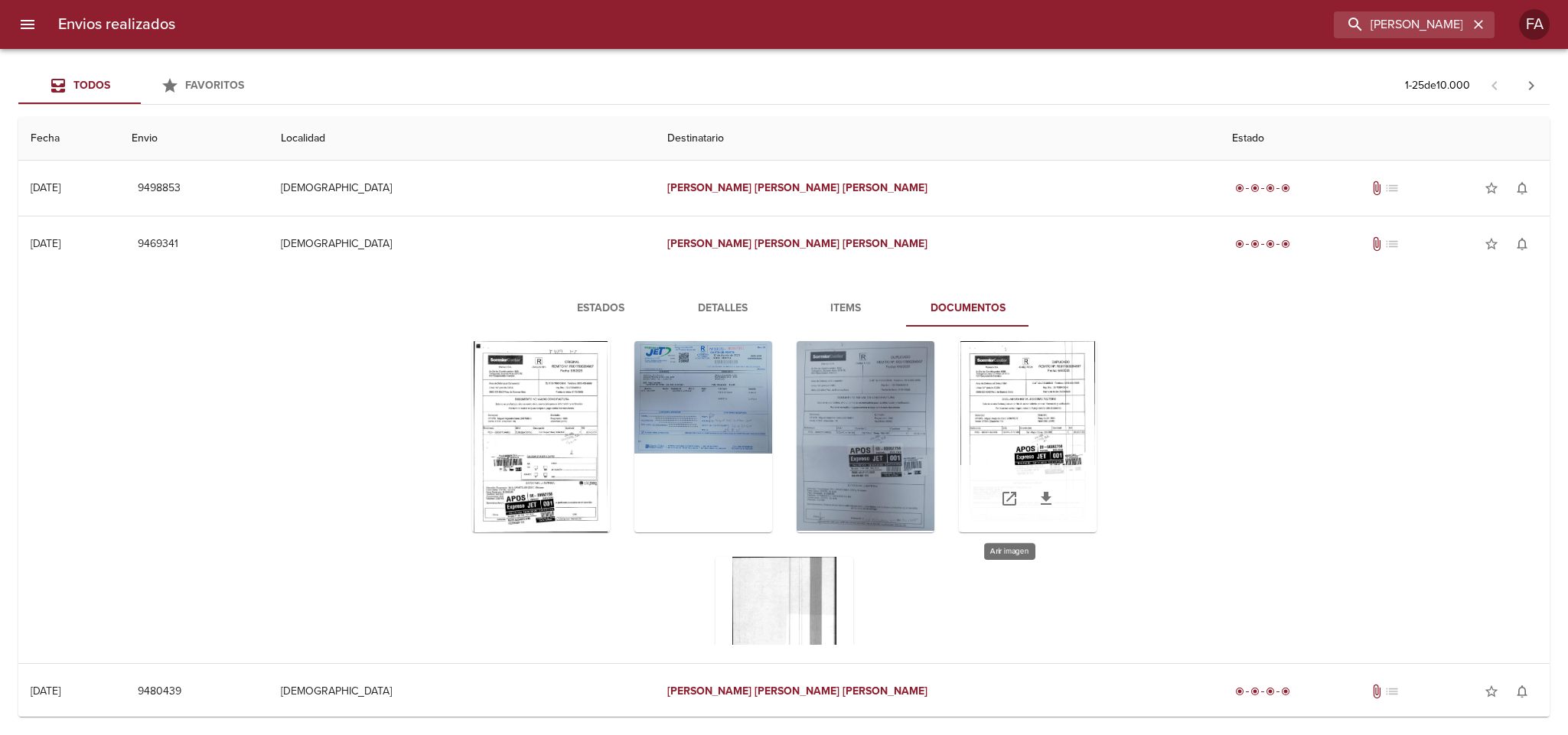
click at [1022, 466] on div "Tabla de envíos del cliente" at bounding box center [1027, 437] width 137 height 191
click at [1011, 416] on div "Tabla de envíos del cliente" at bounding box center [1027, 437] width 137 height 191
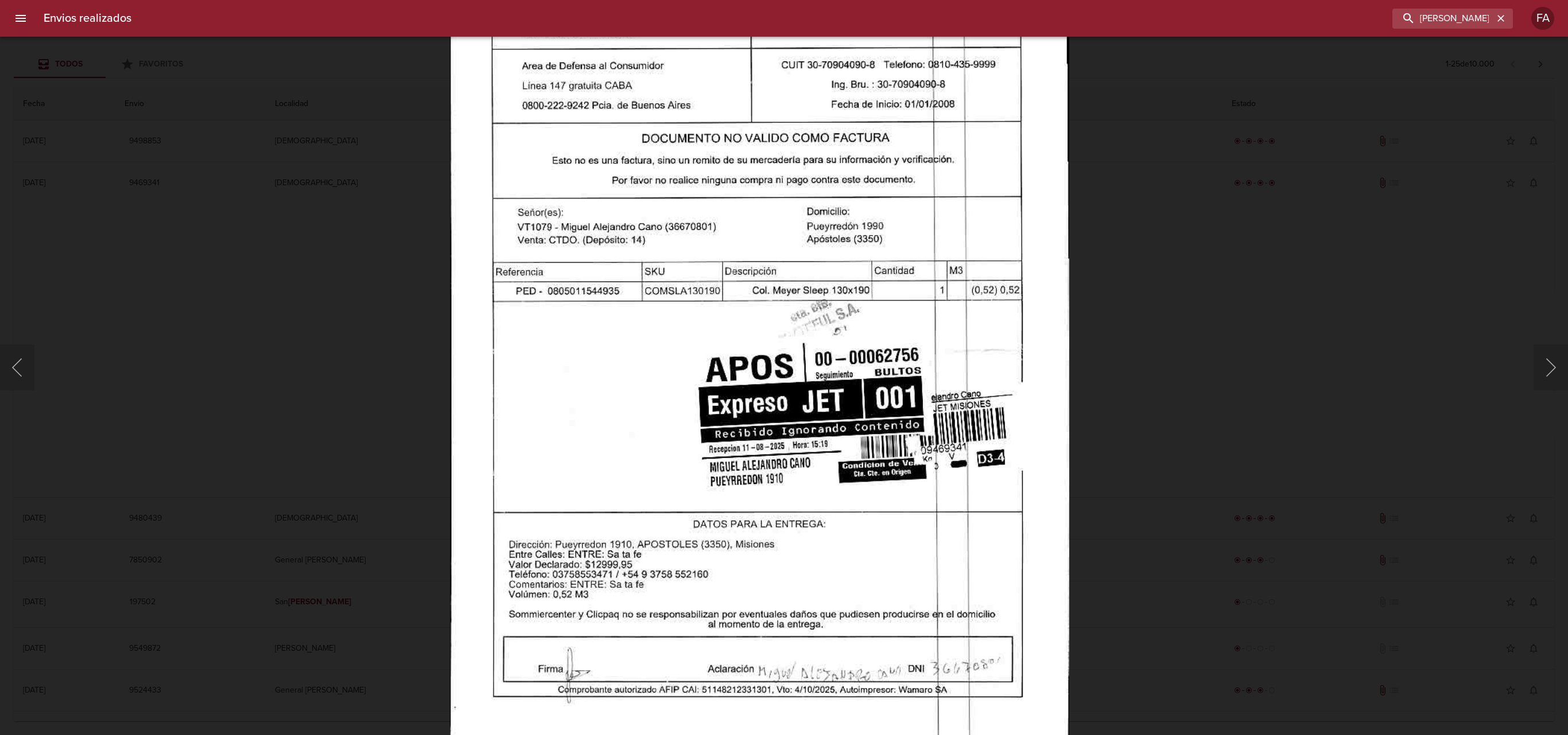
drag, startPoint x: 1547, startPoint y: 172, endPoint x: 1375, endPoint y: 248, distance: 188.0
click at [1175, 163] on div "Lightbox" at bounding box center [784, 368] width 1568 height 735
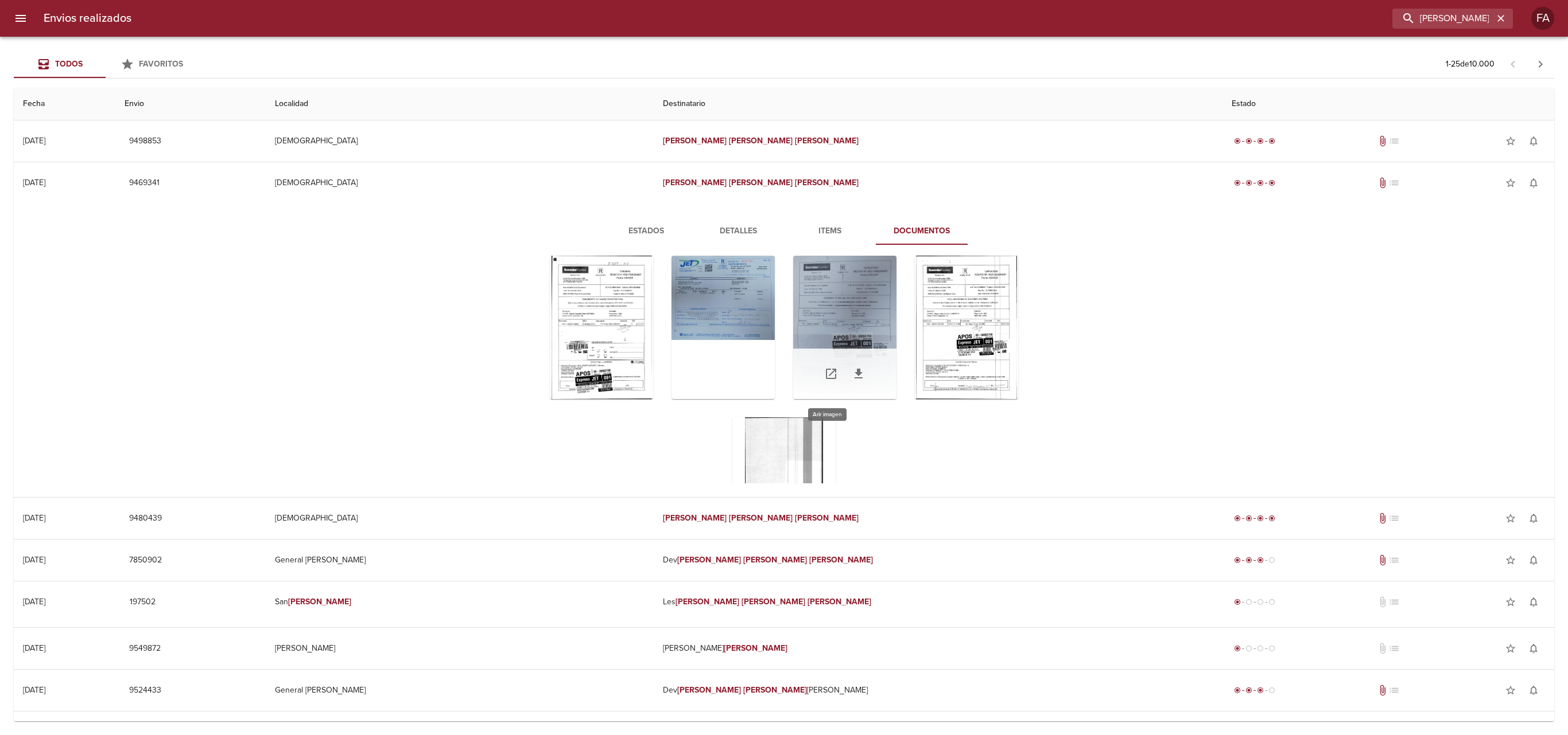
click at [847, 309] on div "Tabla de envíos del cliente" at bounding box center [844, 328] width 103 height 144
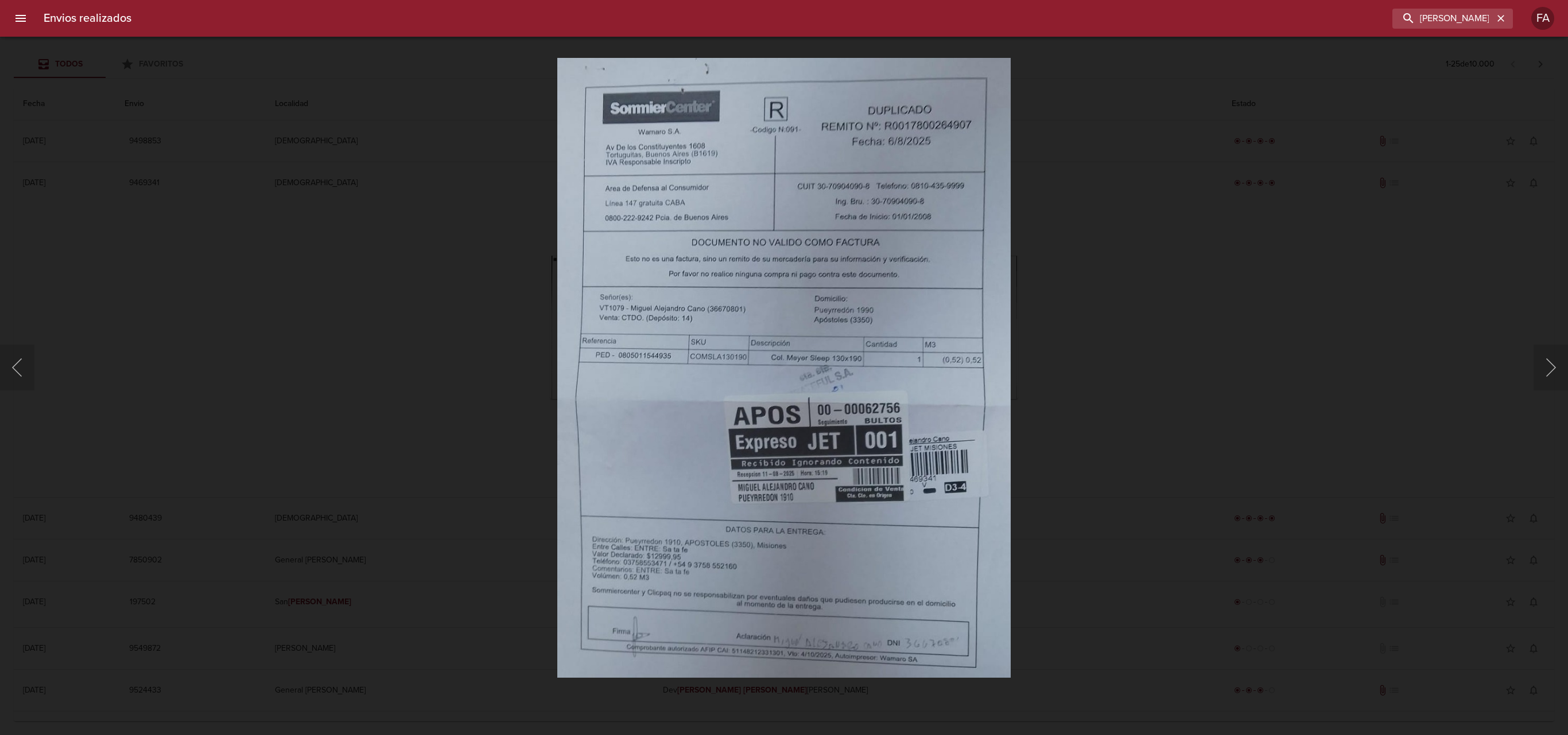
click at [1175, 331] on div "Lightbox" at bounding box center [784, 368] width 1568 height 735
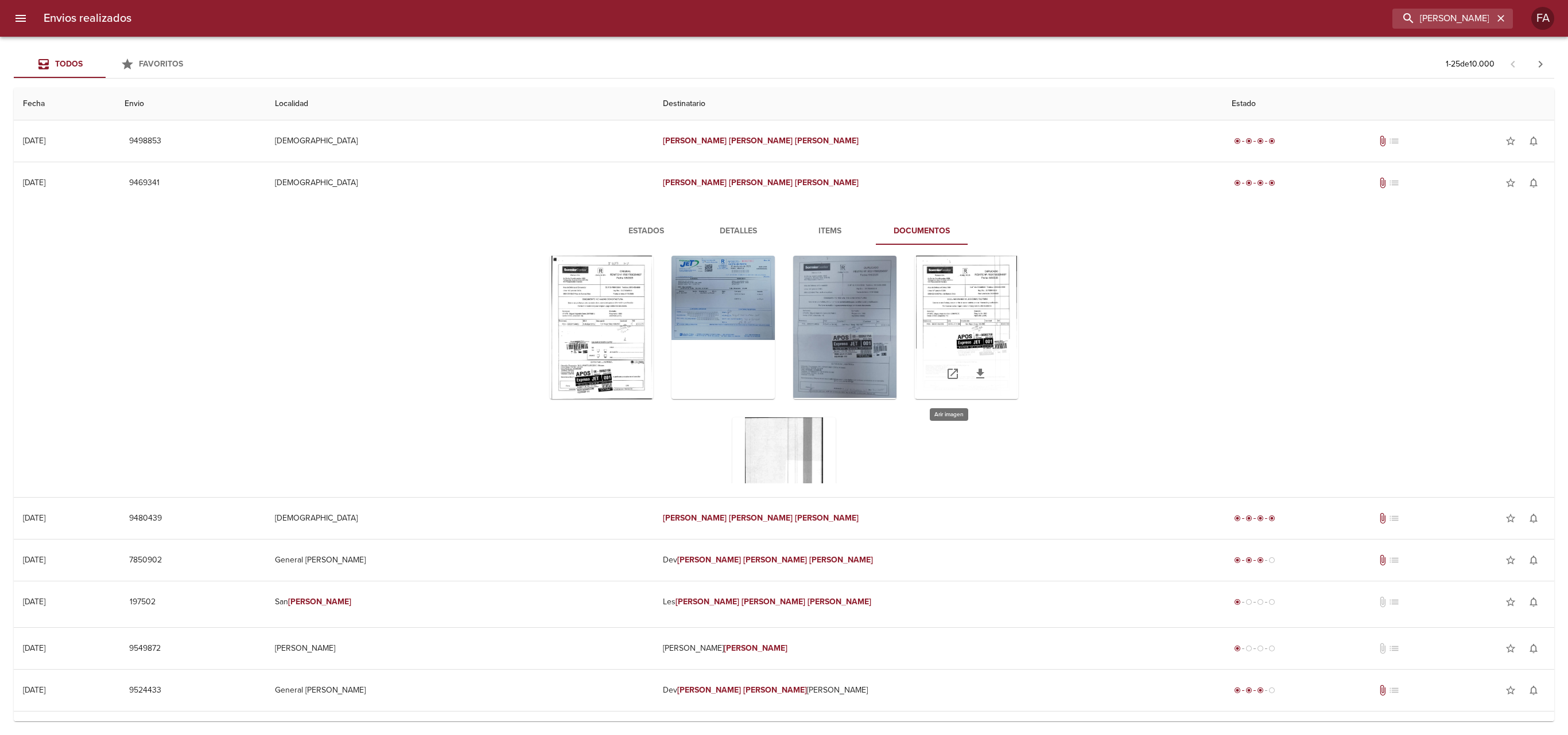
click at [977, 325] on div "Tabla de envíos del cliente" at bounding box center [966, 328] width 103 height 144
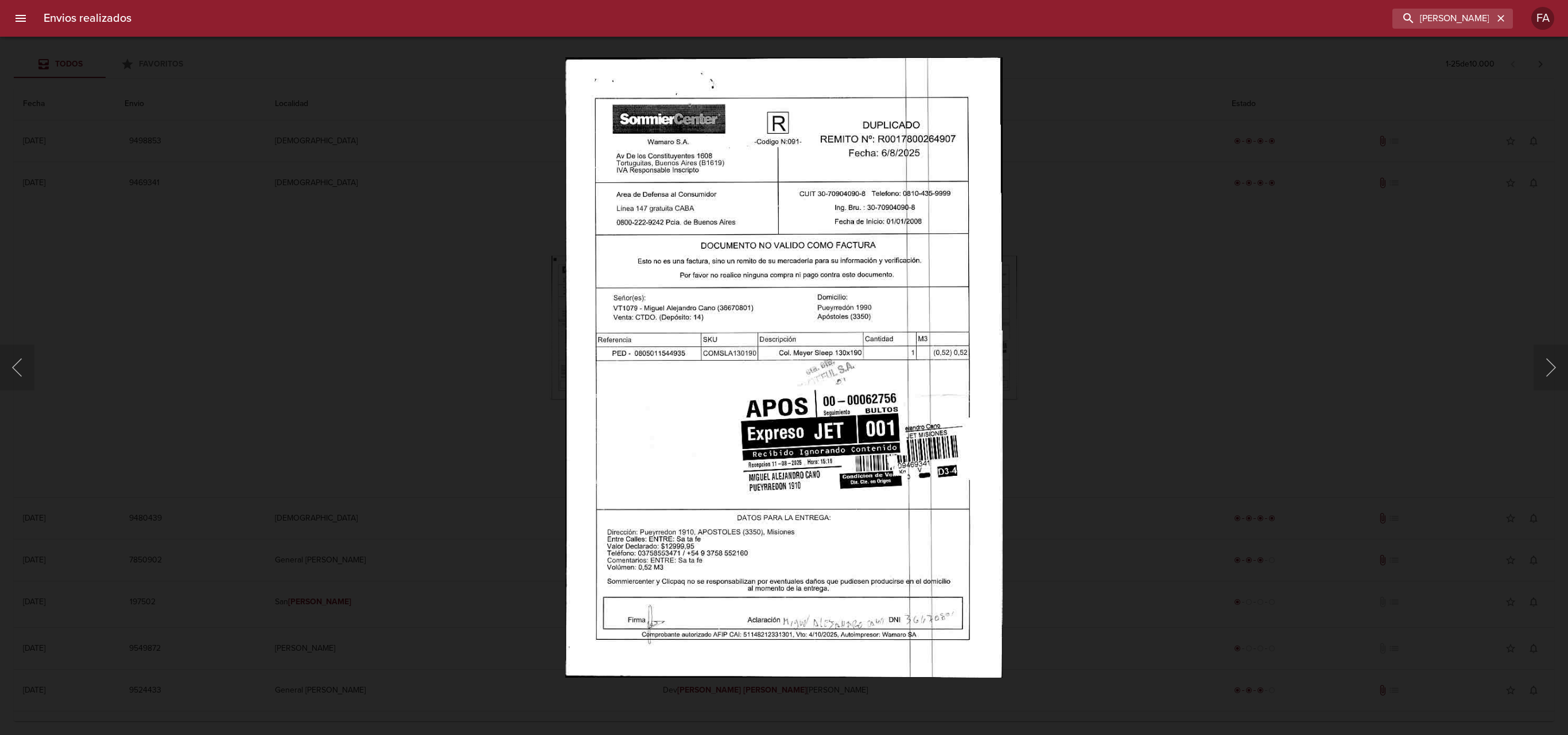
click at [1025, 170] on div "Lightbox" at bounding box center [784, 368] width 1568 height 735
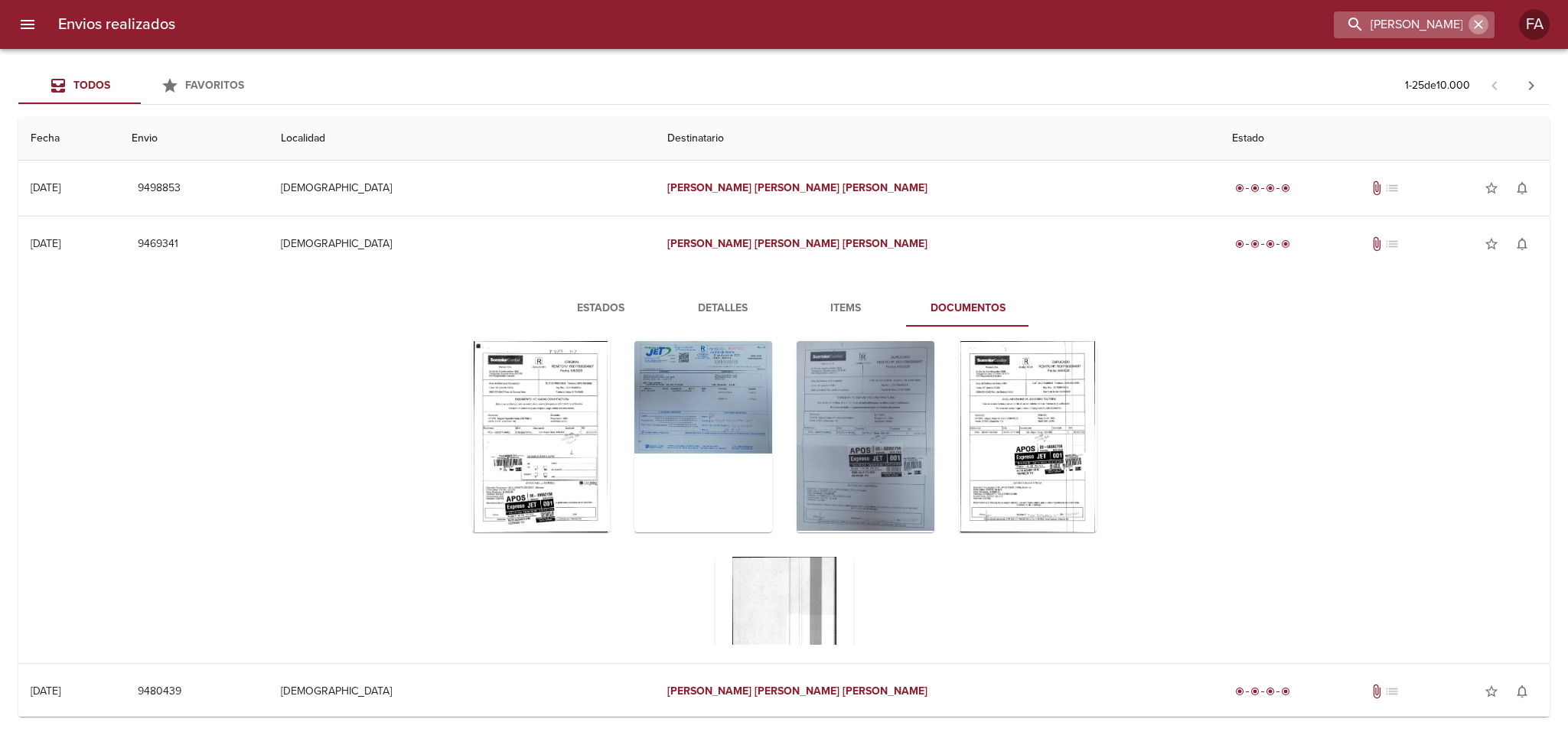
click at [1477, 24] on icon "button" at bounding box center [1478, 24] width 9 height 9
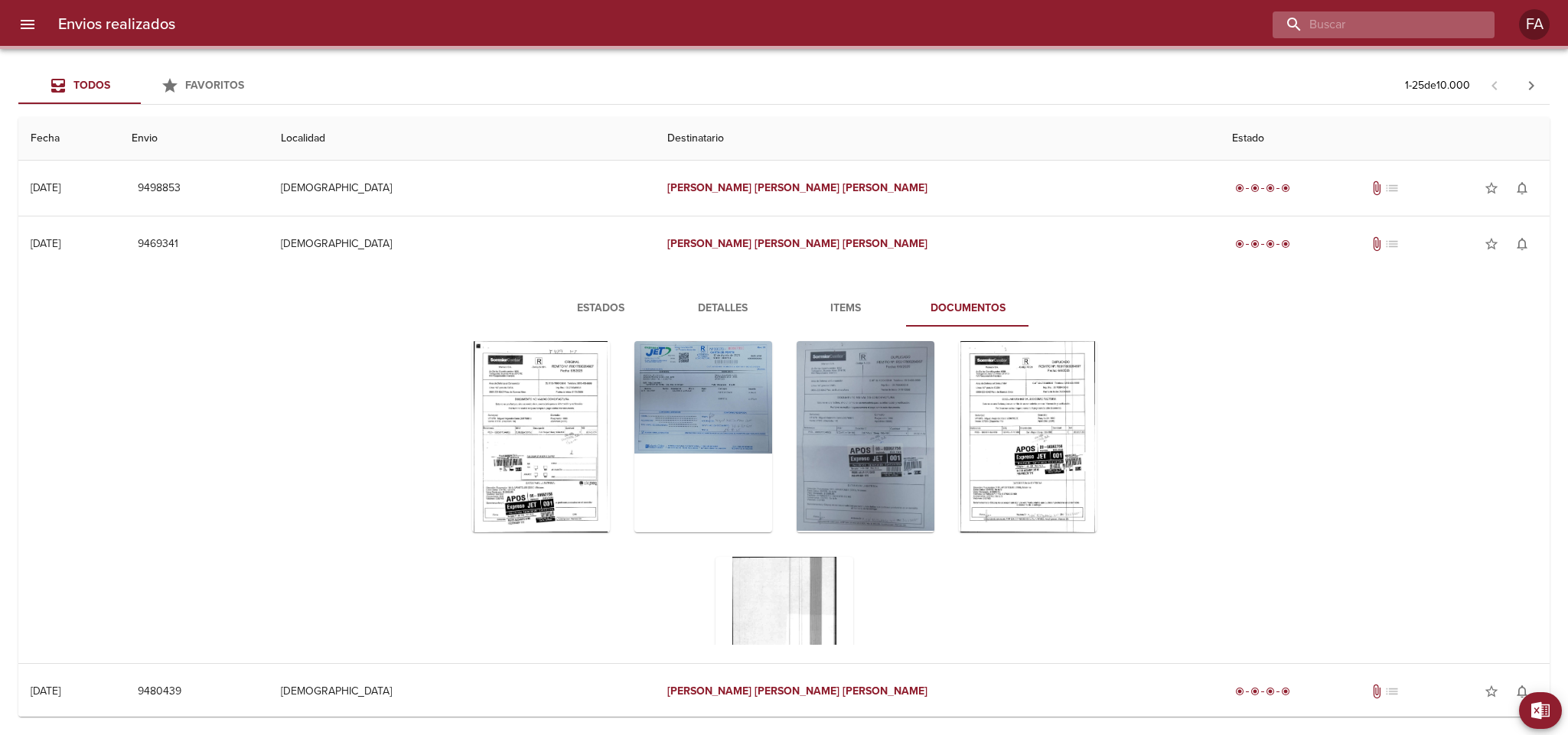
click at [1452, 24] on input "buscar" at bounding box center [1371, 25] width 196 height 27
paste input "[PERSON_NAME]"
type input "[PERSON_NAME]"
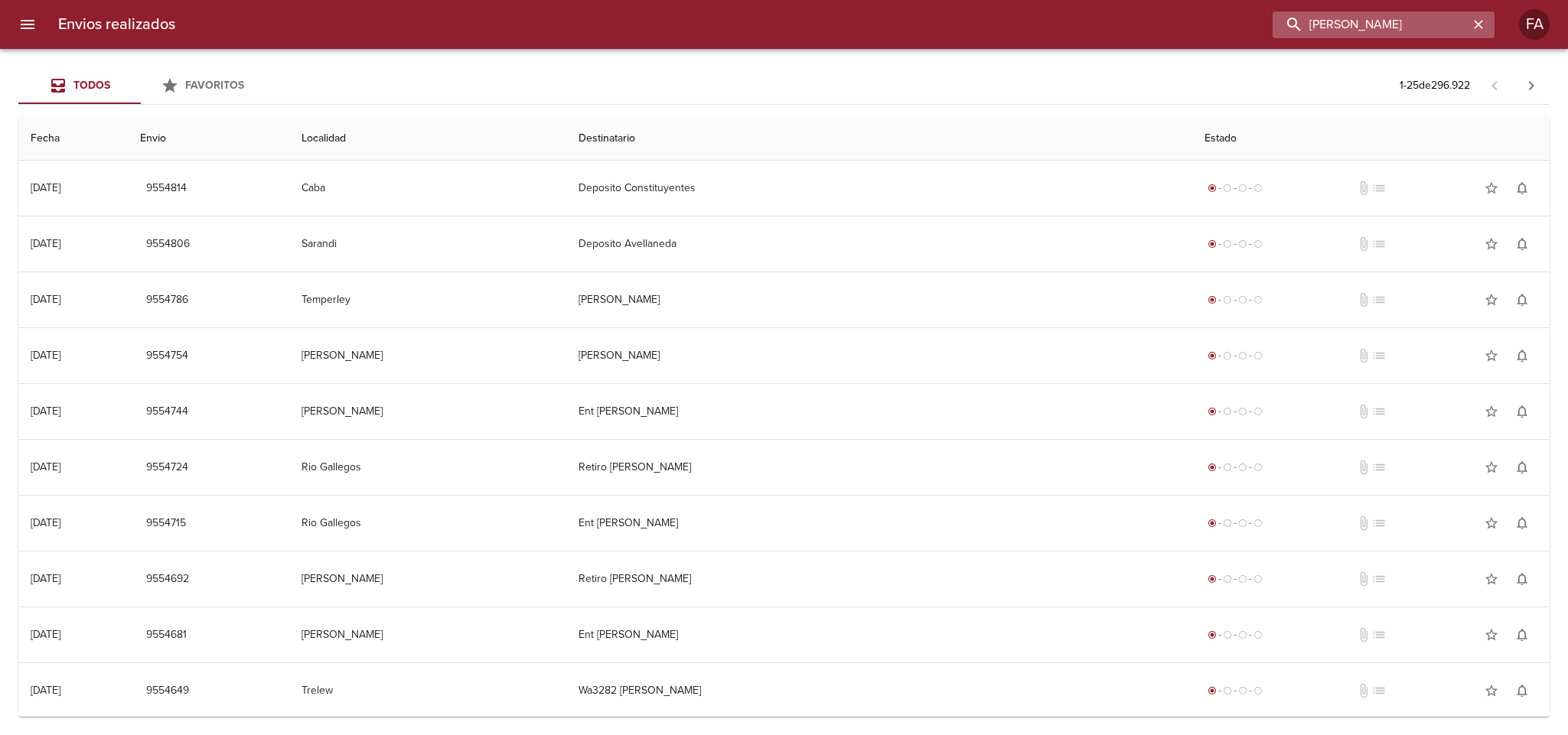
scroll to position [0, 0]
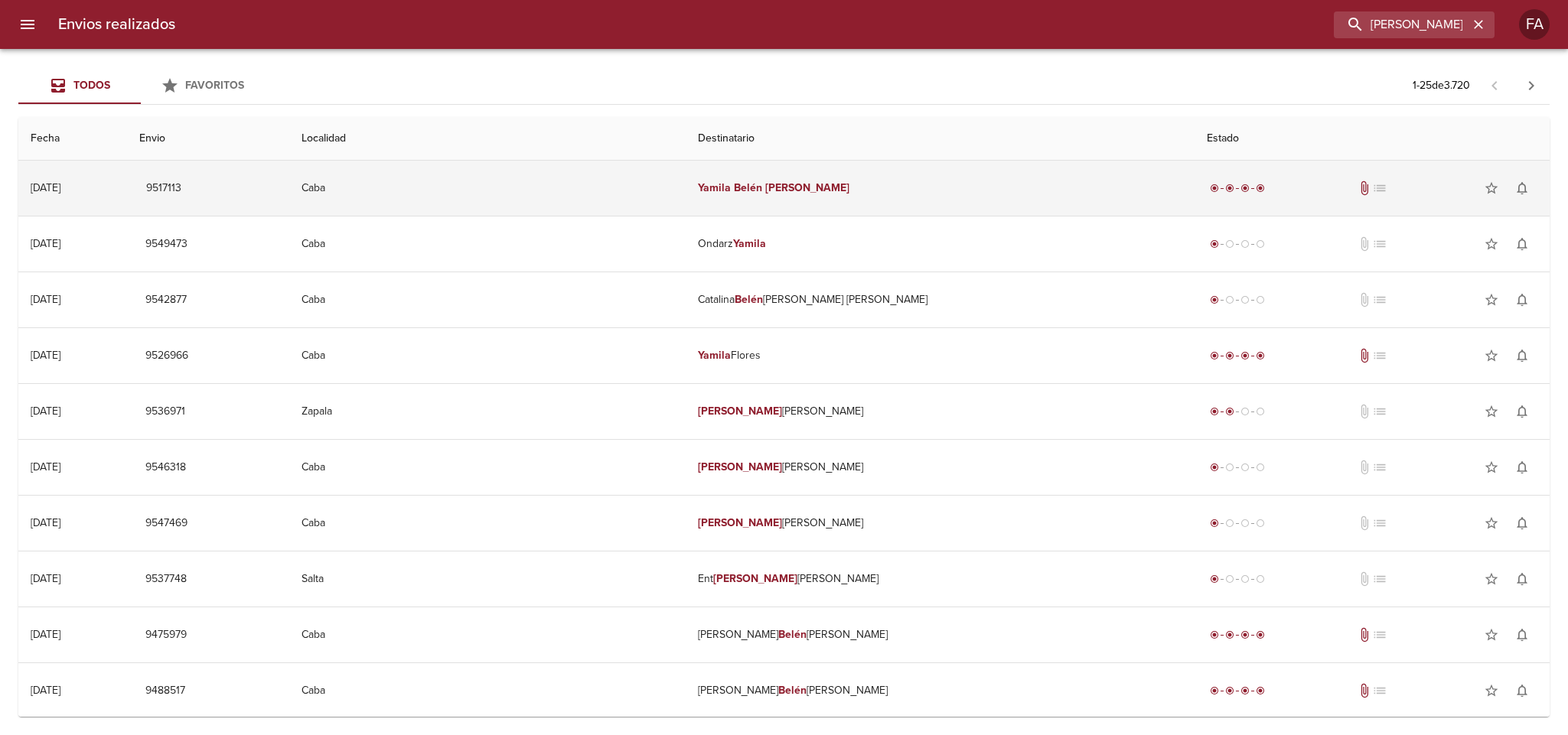
click at [686, 184] on td "Caba" at bounding box center [488, 188] width 397 height 55
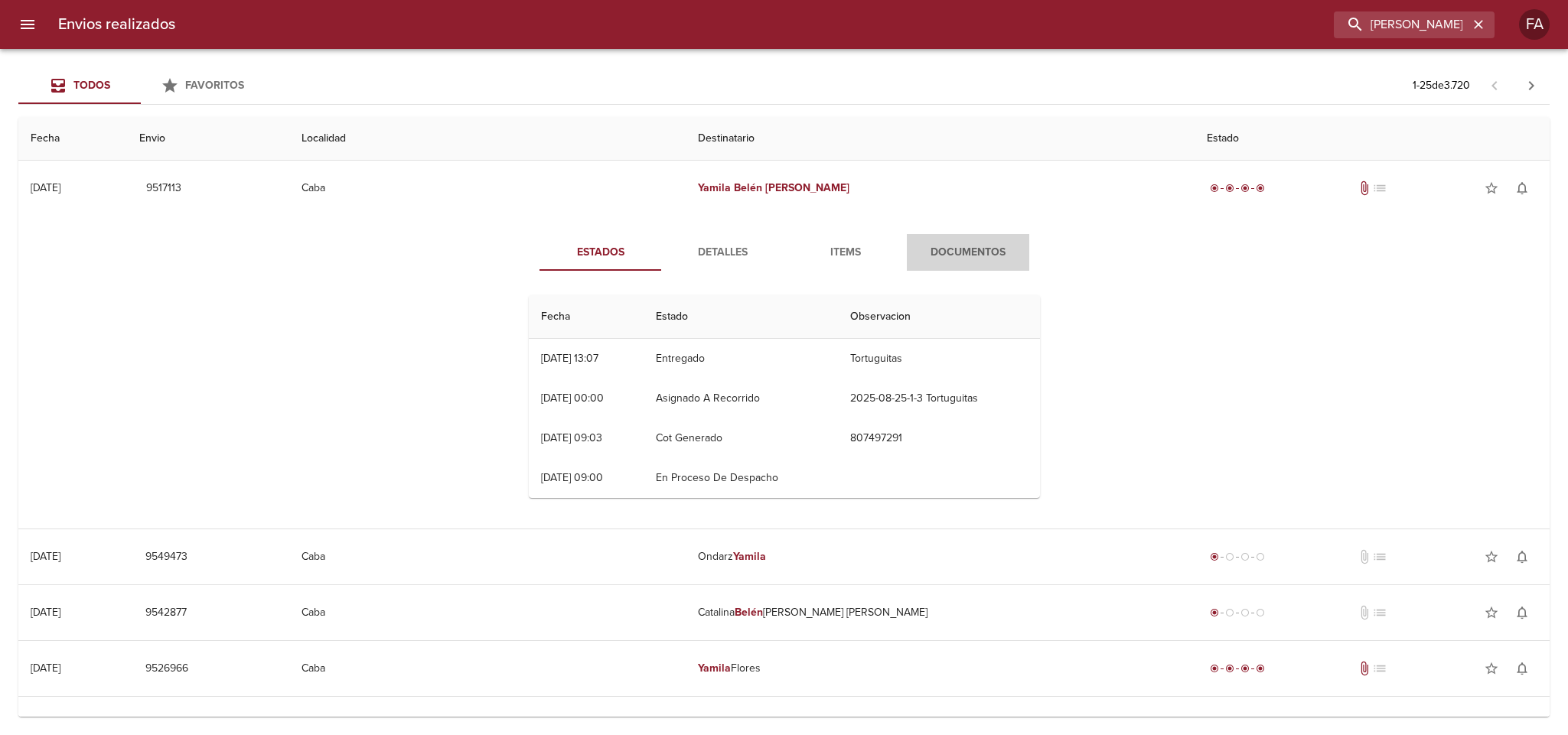
click at [937, 247] on span "Documentos" at bounding box center [968, 253] width 104 height 19
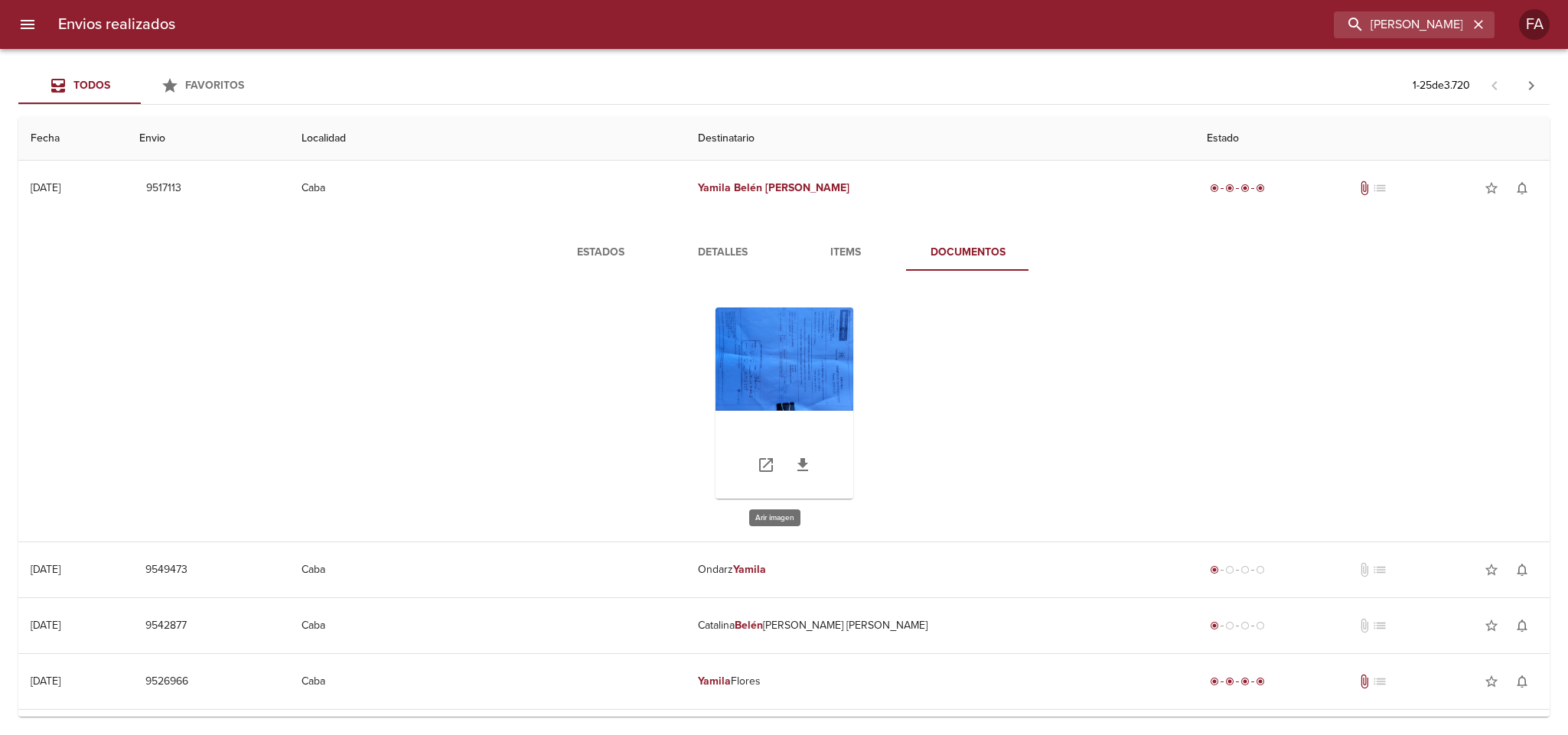
click at [779, 376] on div "Tabla de envíos del cliente" at bounding box center [784, 403] width 137 height 191
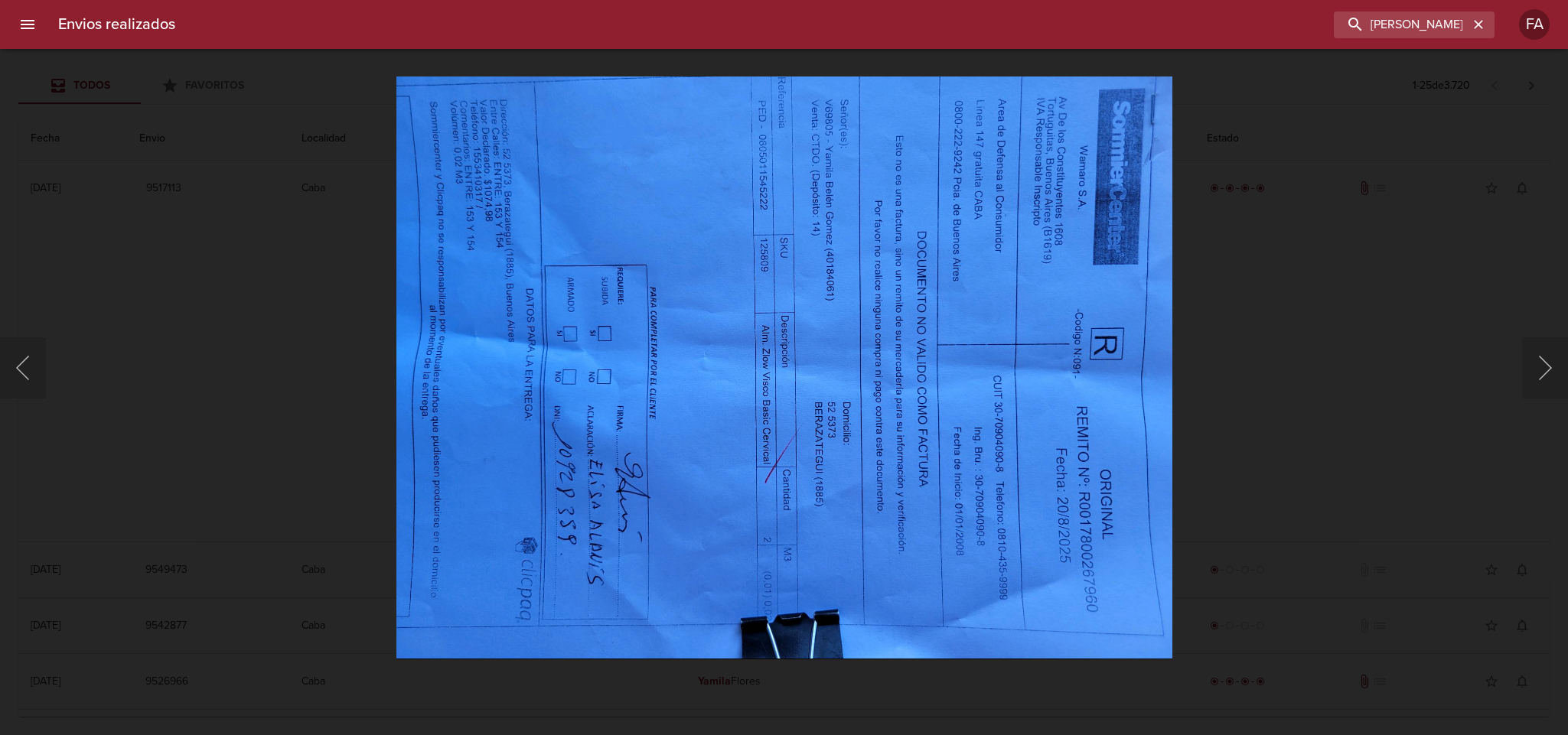
drag, startPoint x: 1550, startPoint y: 150, endPoint x: 1512, endPoint y: 125, distance: 45.5
click at [1549, 149] on div "Lightbox" at bounding box center [784, 368] width 1568 height 735
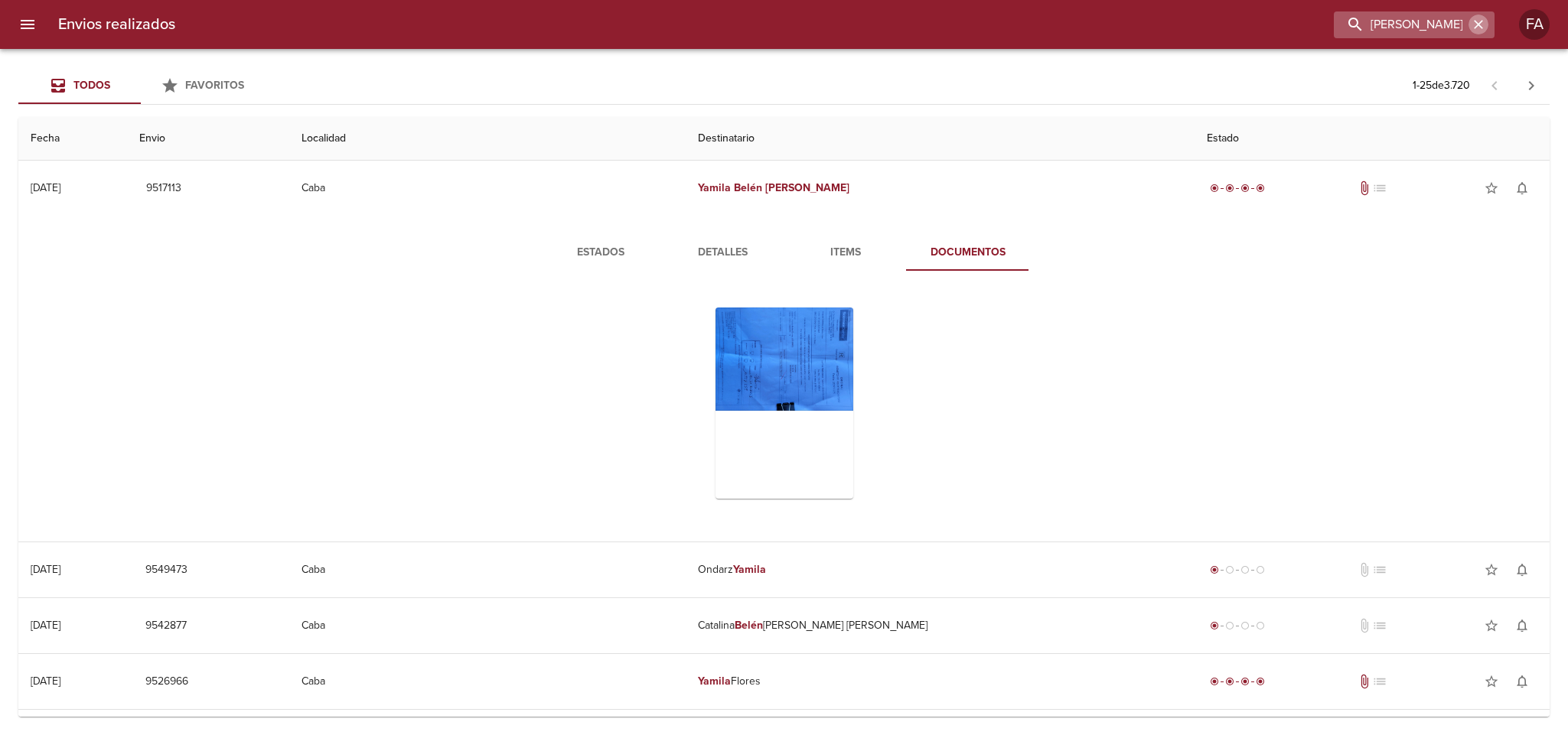
click at [1479, 19] on icon "button" at bounding box center [1479, 24] width 15 height 15
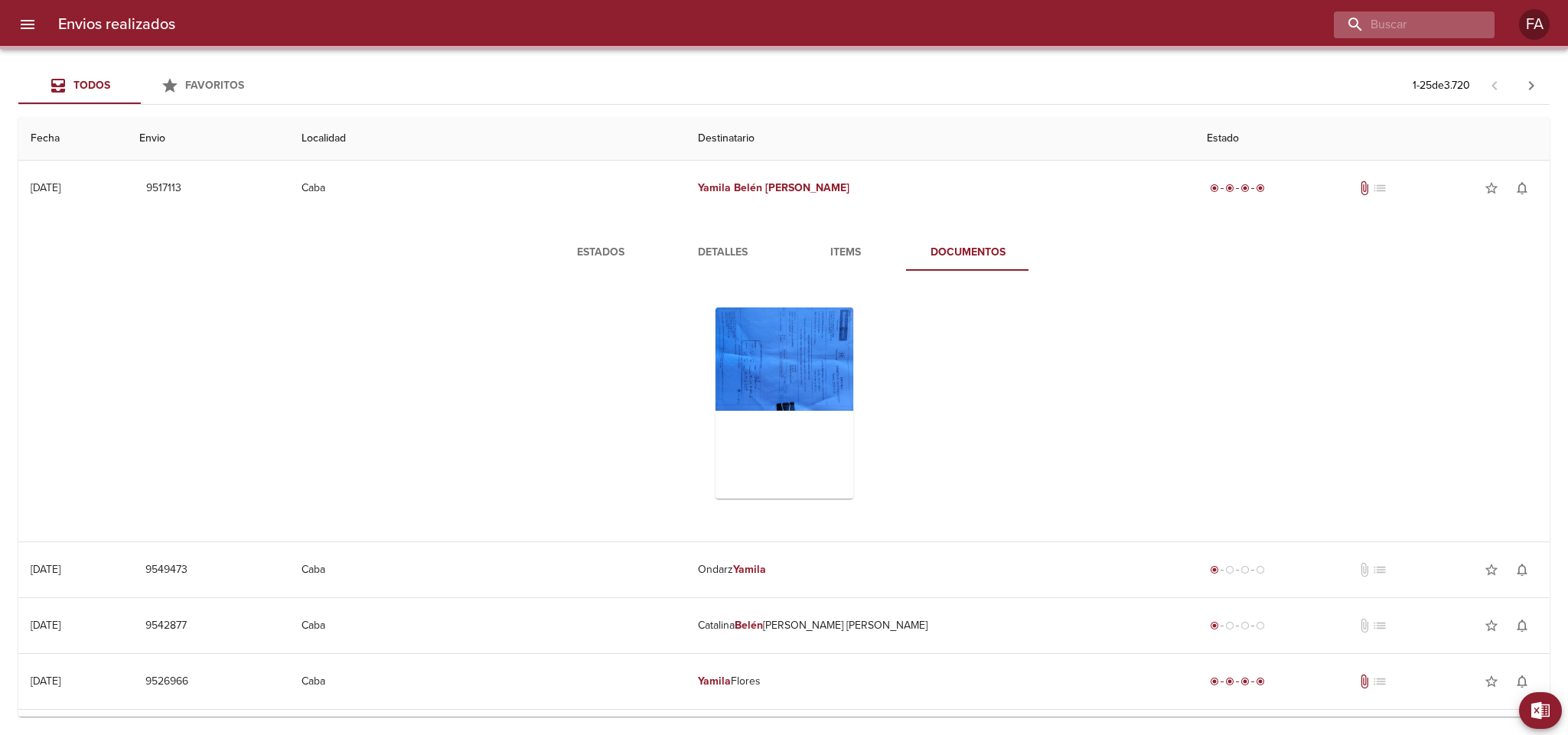
click at [1470, 21] on div at bounding box center [1414, 25] width 161 height 27
paste input "[PERSON_NAME]"
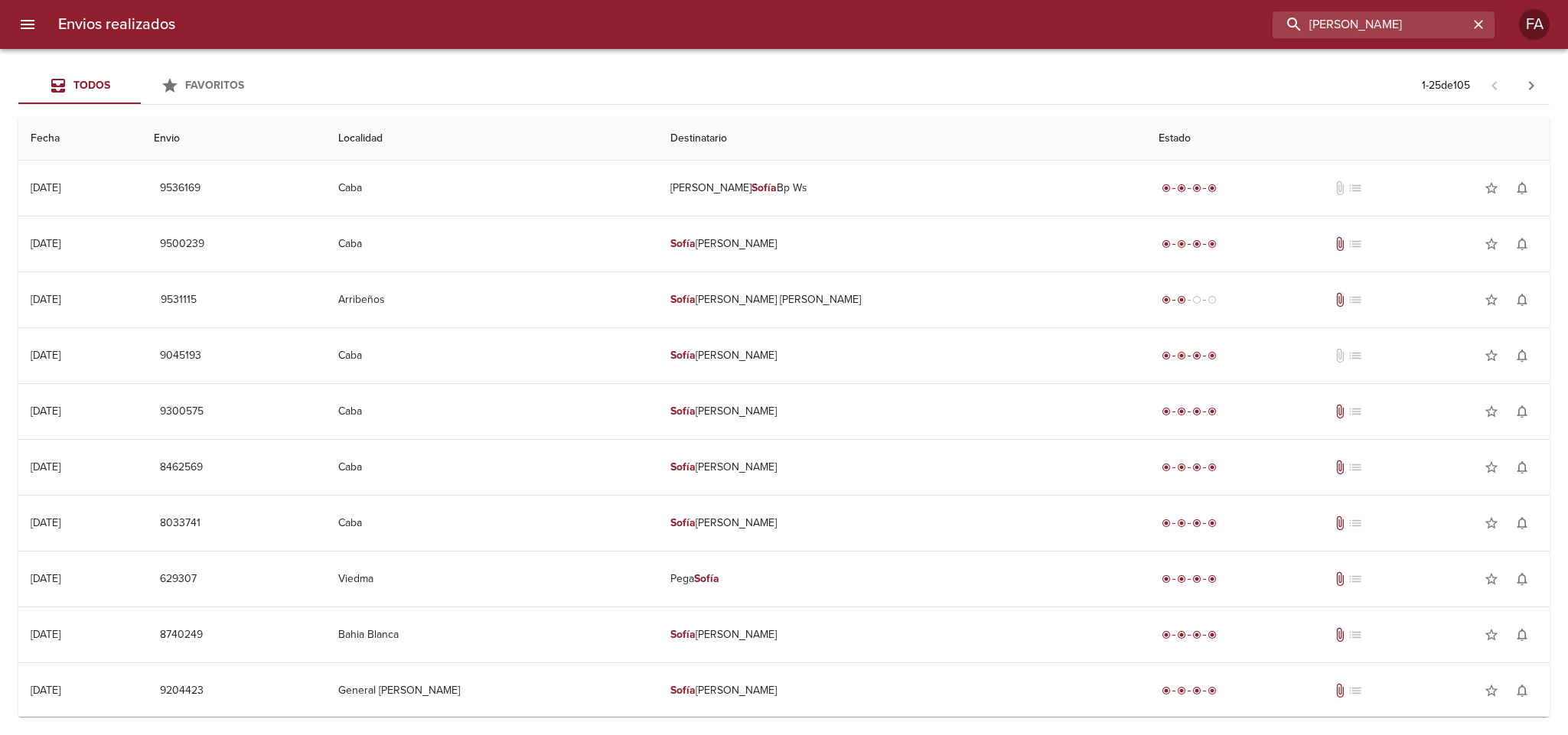
type input "[PERSON_NAME]"
drag, startPoint x: 1408, startPoint y: 16, endPoint x: 983, endPoint y: 115, distance: 436.4
click at [983, 0] on div "Envios realizados [PERSON_NAME] FA Todos Favoritos 1 - 25 de 105 Fecha Envio Lo…" at bounding box center [784, 0] width 1568 height 0
paste input "[PERSON_NAME] [PERSON_NAME]"
type input "[PERSON_NAME] [PERSON_NAME]"
